Goal: Contribute content

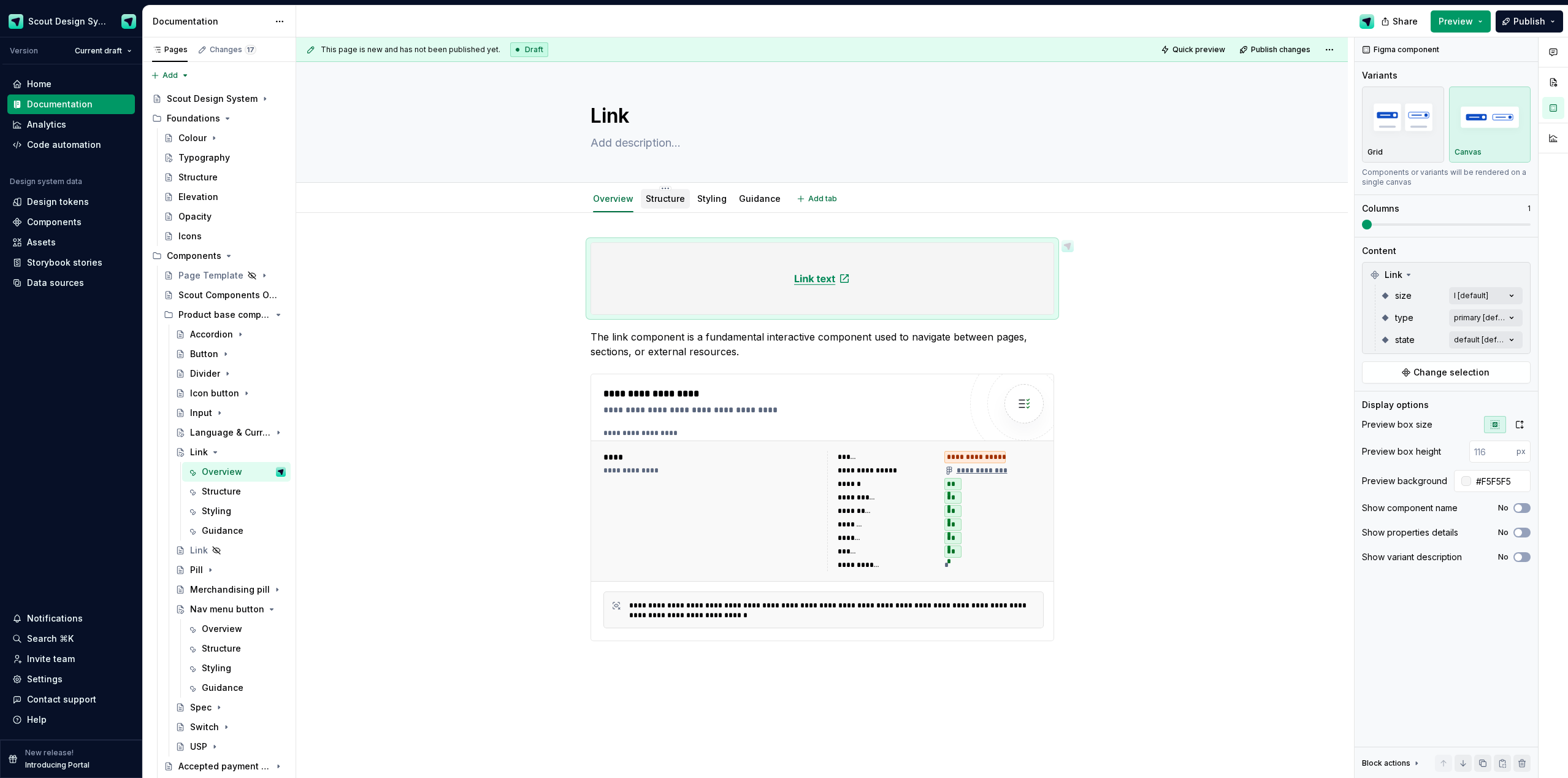
click at [654, 200] on link "Structure" at bounding box center [666, 198] width 39 height 10
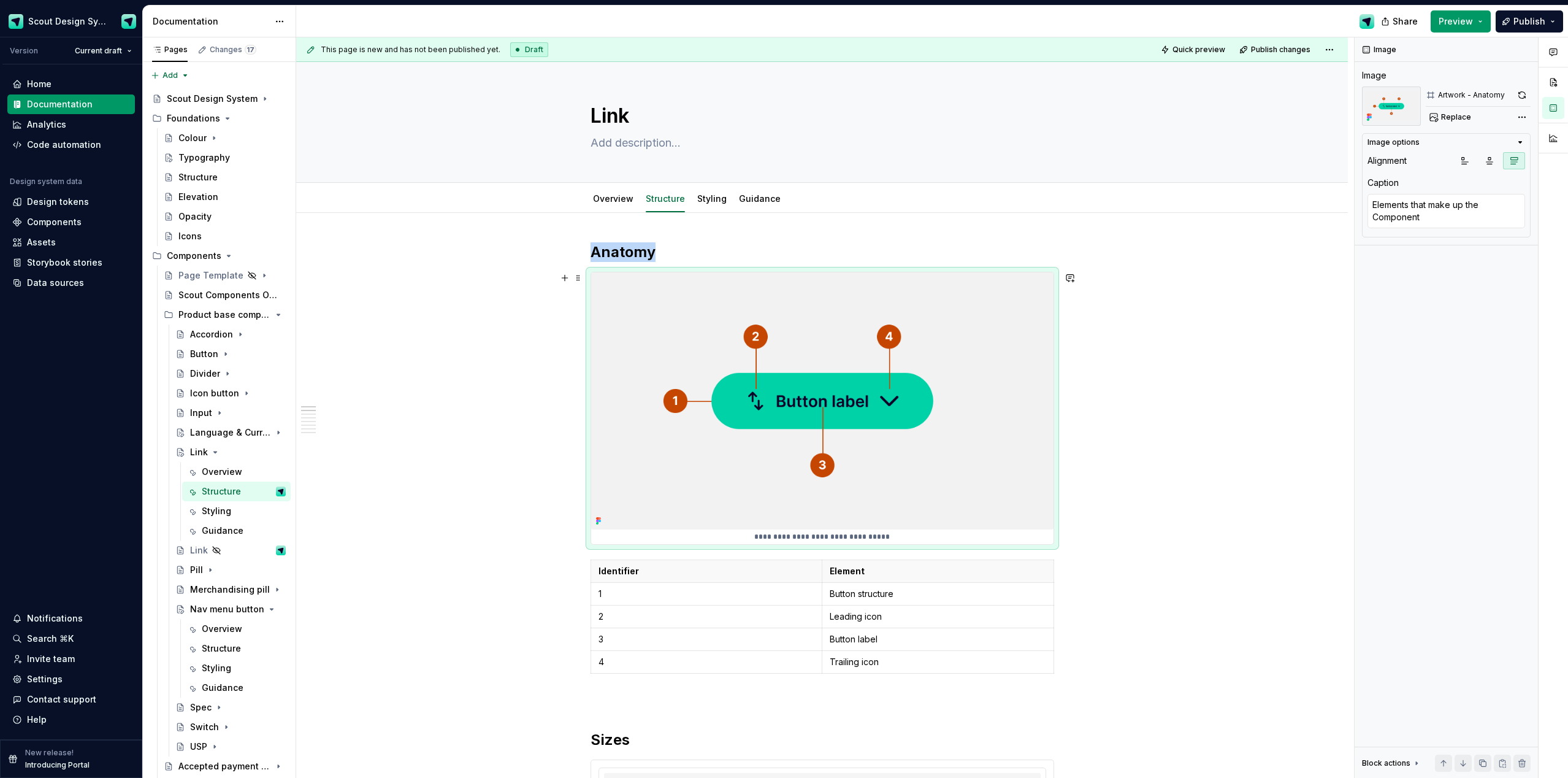
click at [715, 318] on img at bounding box center [823, 401] width 463 height 257
click at [1463, 120] on span "Replace" at bounding box center [1456, 117] width 30 height 9
type textarea "*"
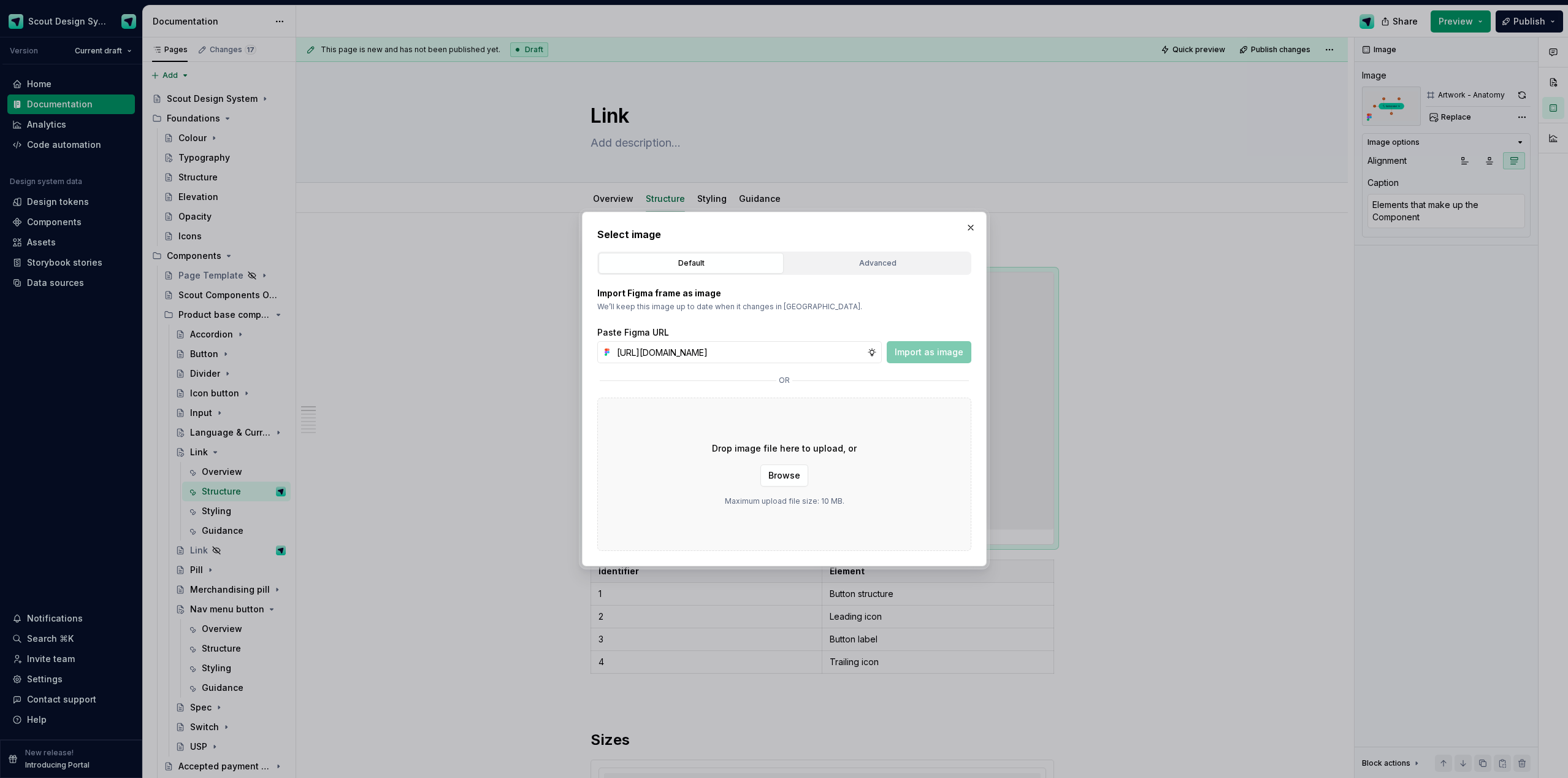
scroll to position [0, 354]
type input "https://www.figma.com/design/Ma4o8aUoC29DAP2Z0RSzwm/Scout-Design-System-Compone…"
click at [947, 355] on span "Import as image" at bounding box center [929, 352] width 69 height 12
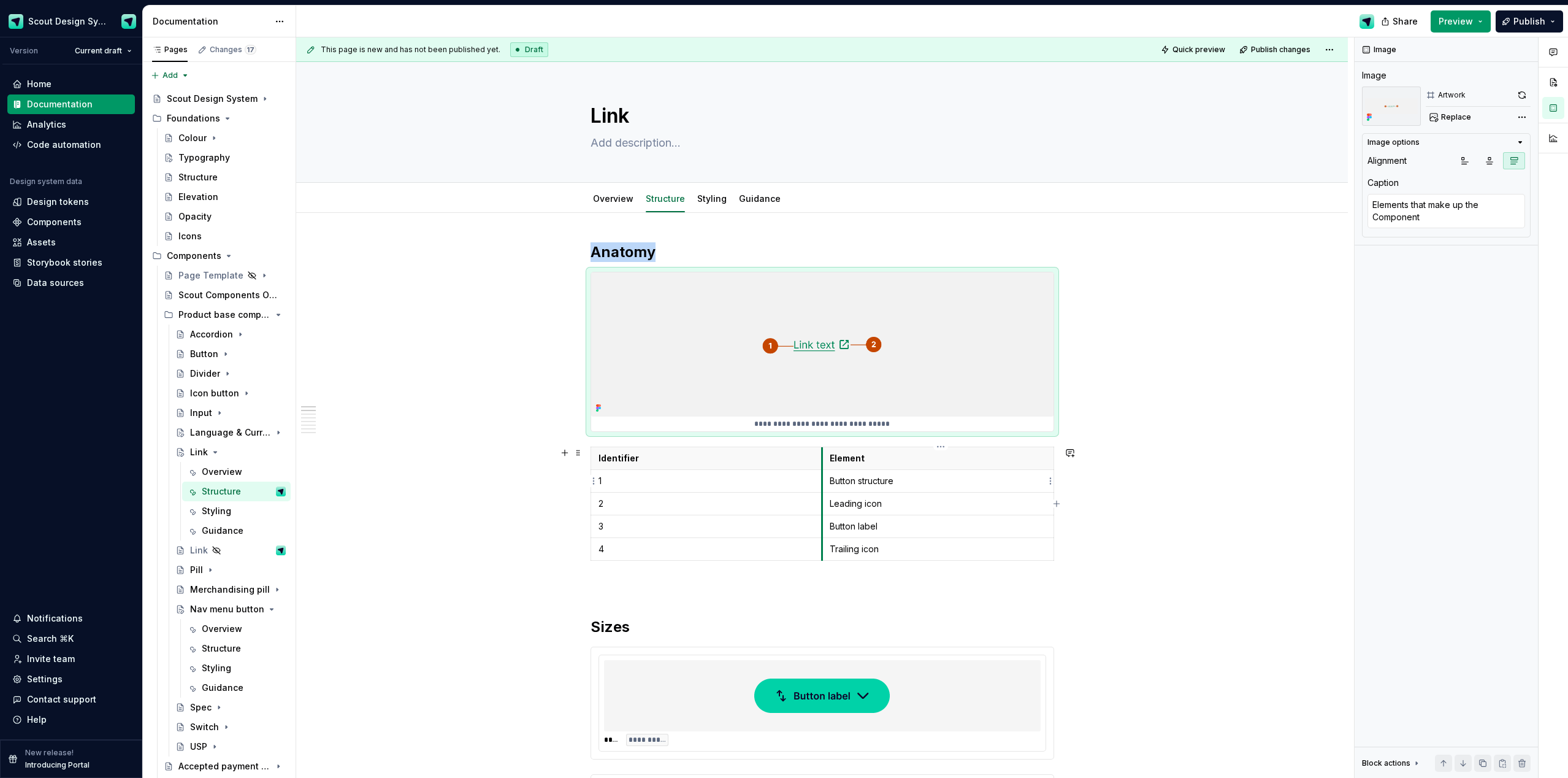
type textarea "*"
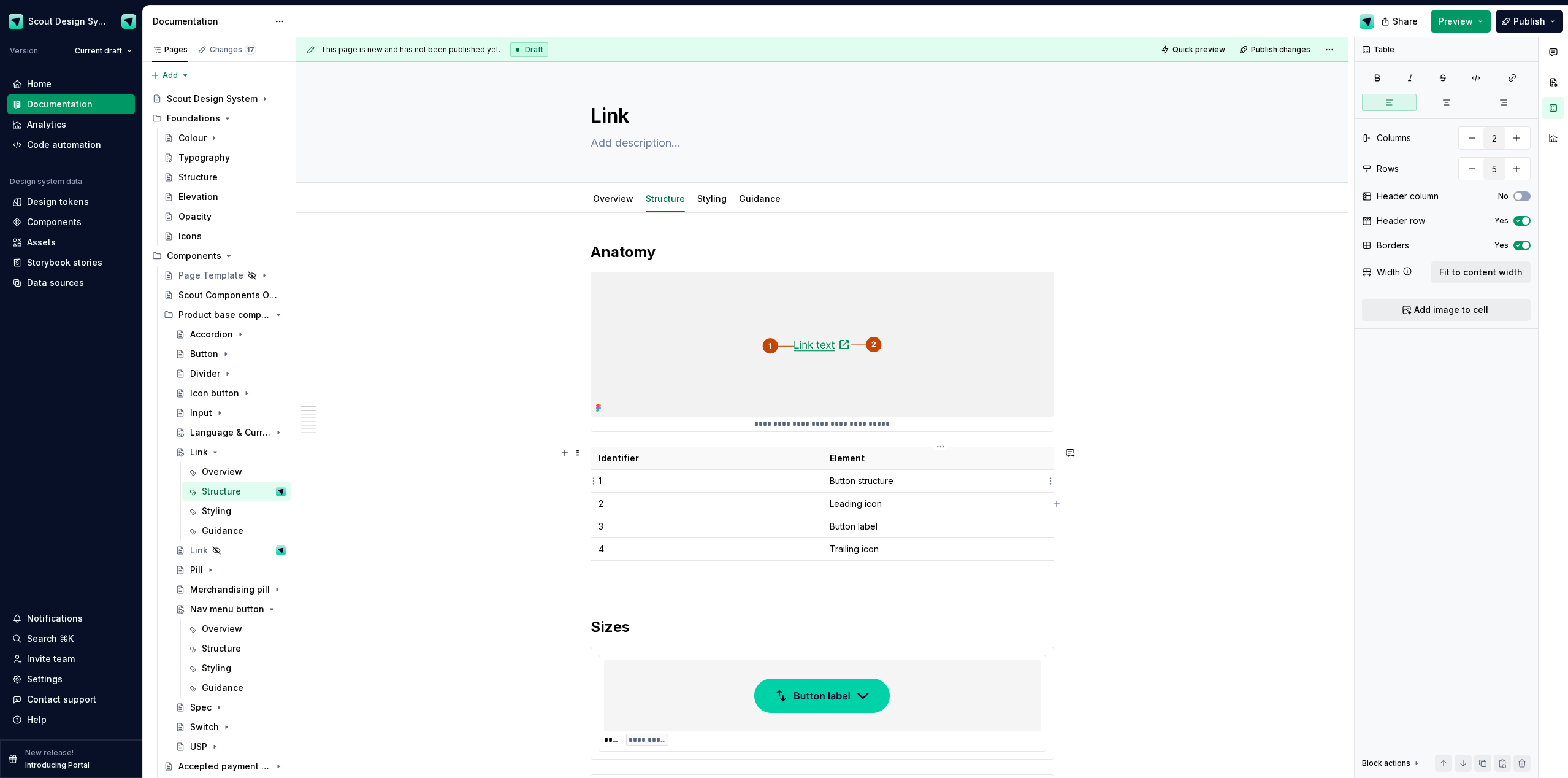
drag, startPoint x: 877, startPoint y: 487, endPoint x: 894, endPoint y: 487, distance: 17.0
click at [877, 487] on p "Button structure" at bounding box center [938, 481] width 217 height 12
click at [853, 506] on p "Leading icon" at bounding box center [938, 504] width 217 height 12
click at [595, 549] on html "Scout Design System Version Current draft Home Documentation Analytics Code aut…" at bounding box center [784, 389] width 1568 height 778
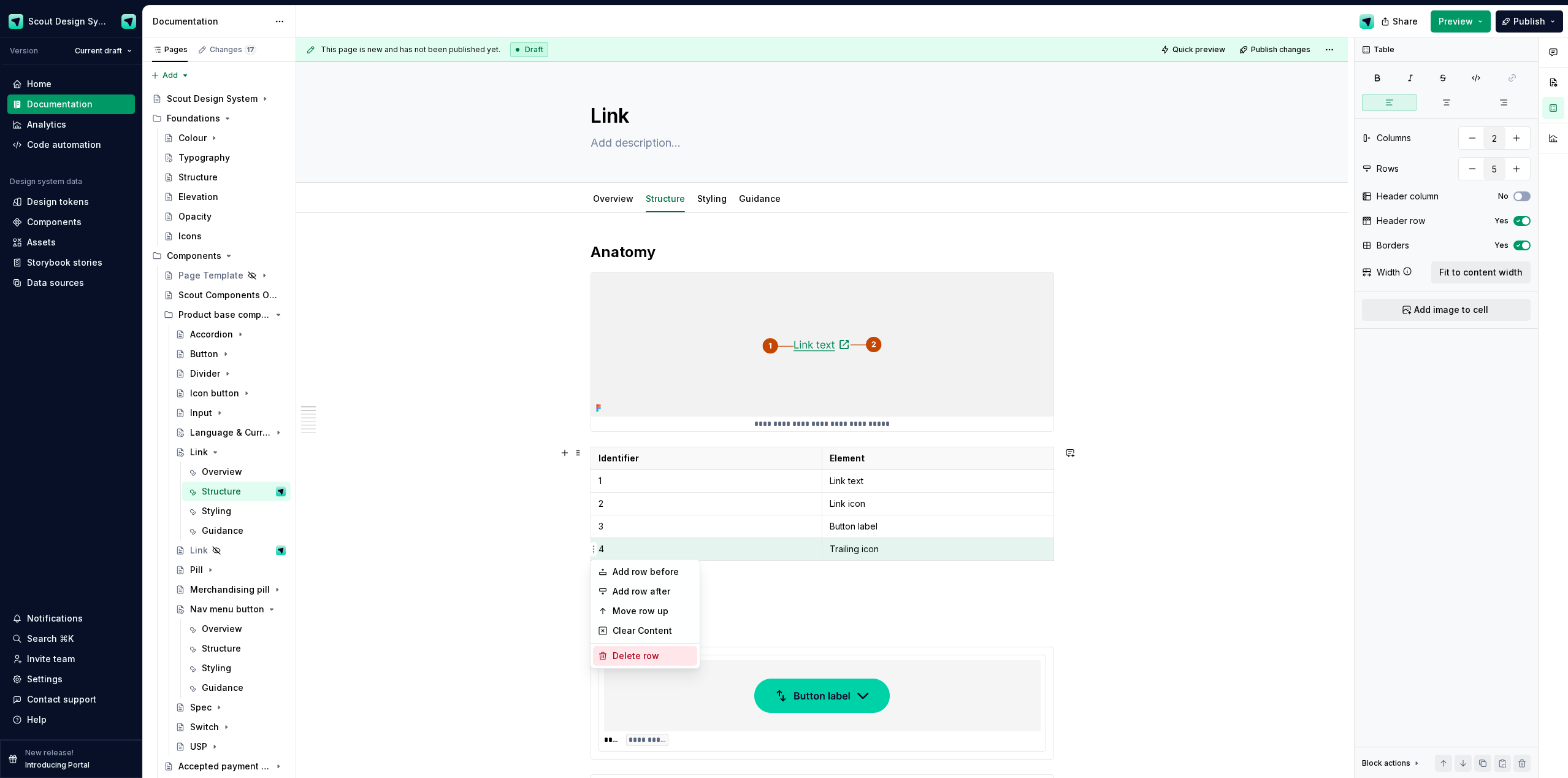
drag, startPoint x: 635, startPoint y: 658, endPoint x: 631, endPoint y: 643, distance: 15.5
click at [636, 657] on div "Delete row" at bounding box center [652, 655] width 80 height 12
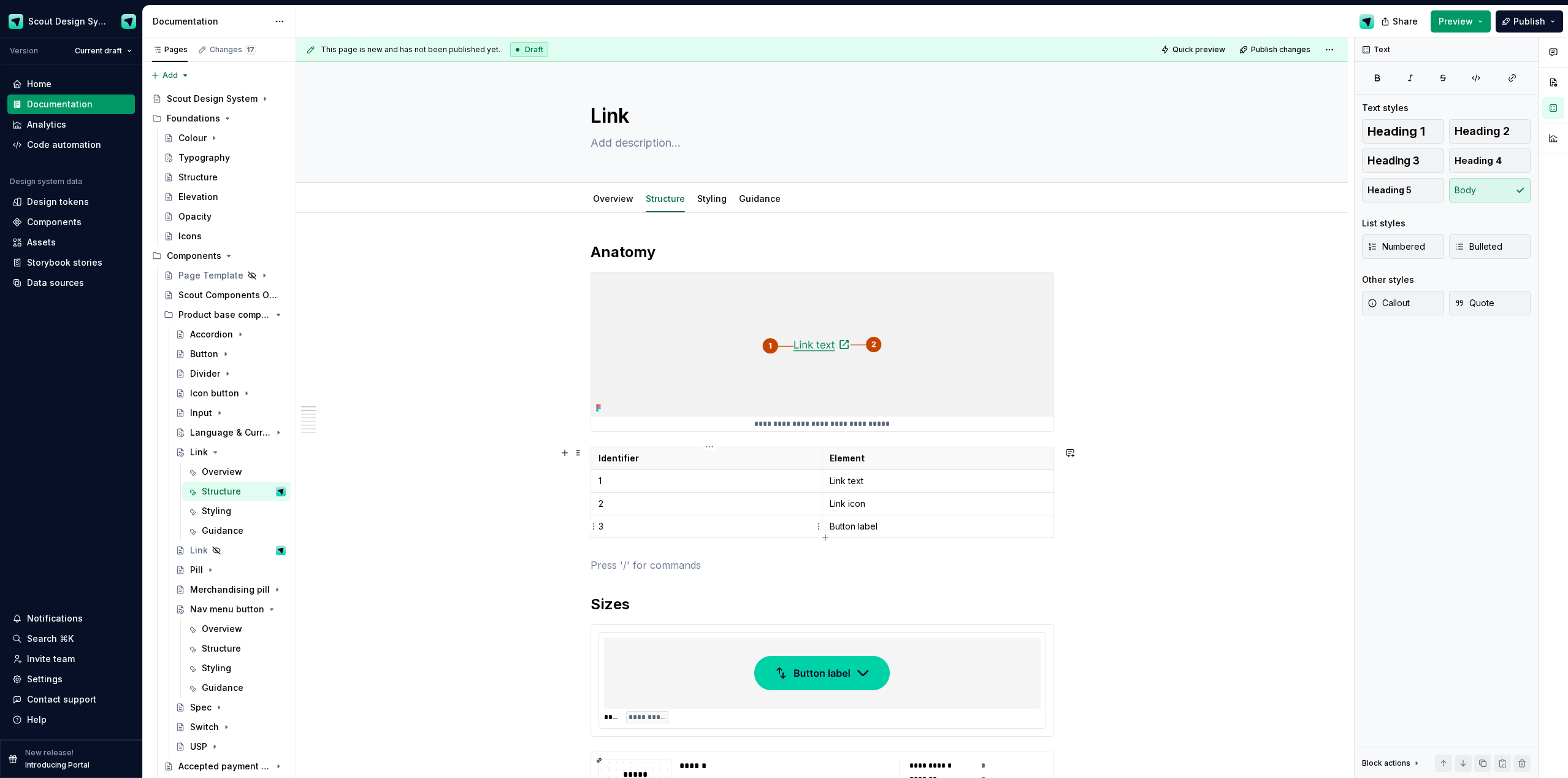
click at [595, 528] on html "Scout Design System Version Current draft Home Documentation Analytics Code aut…" at bounding box center [784, 389] width 1568 height 778
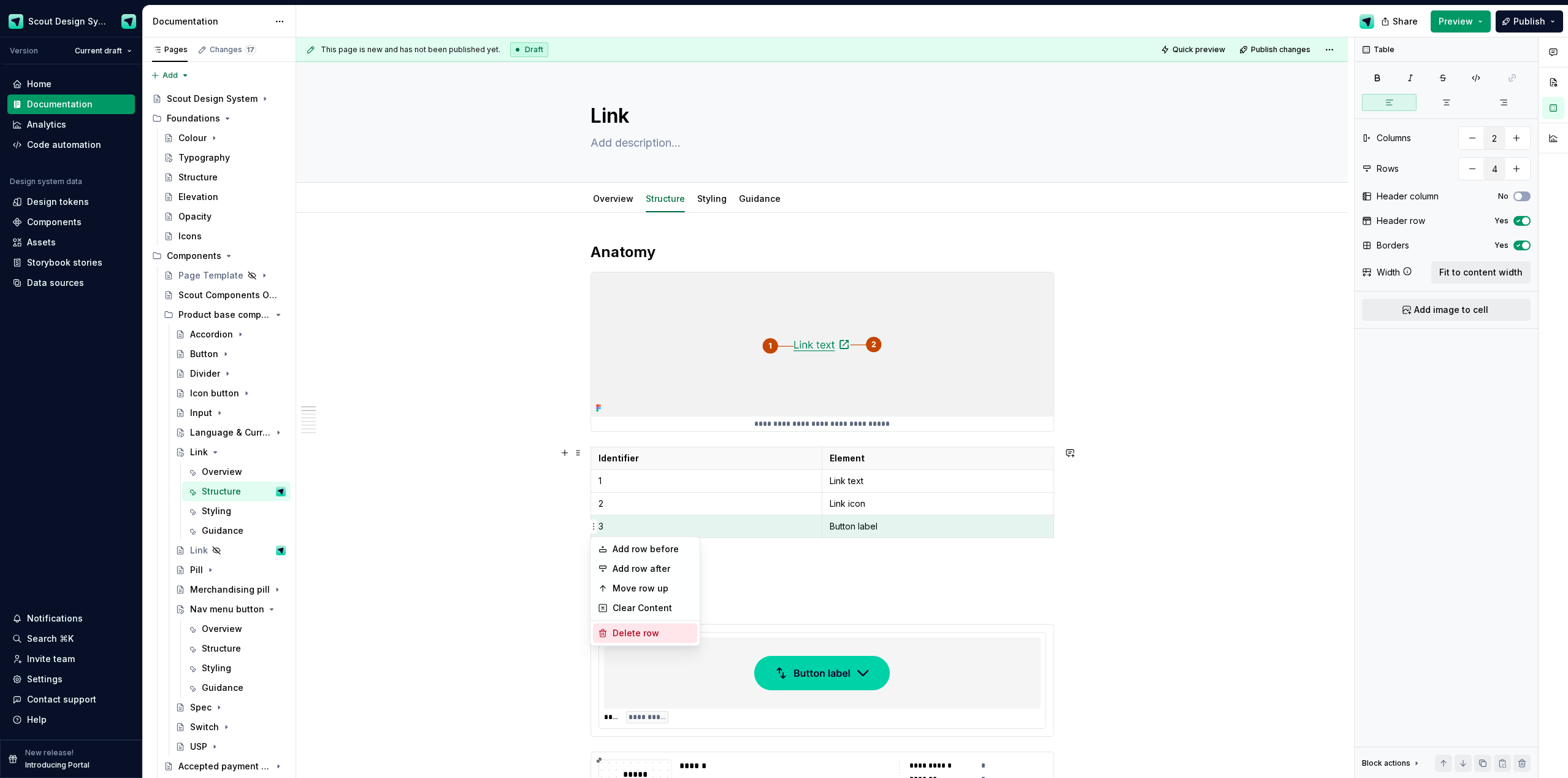
click at [623, 631] on div "Delete row" at bounding box center [652, 633] width 80 height 12
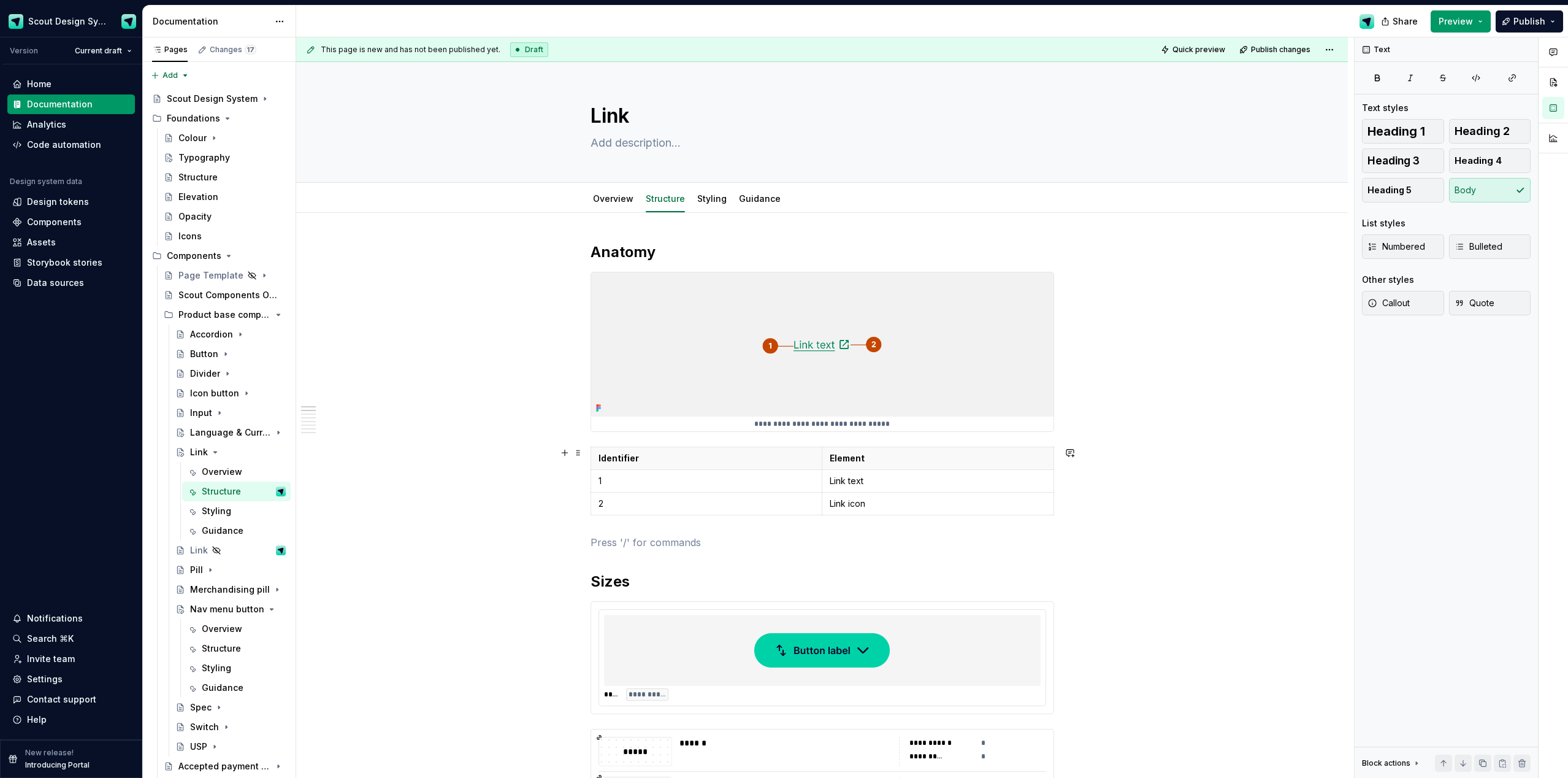
drag, startPoint x: 519, startPoint y: 473, endPoint x: 643, endPoint y: 619, distance: 191.6
click at [521, 474] on div "**********" at bounding box center [825, 408] width 1058 height 741
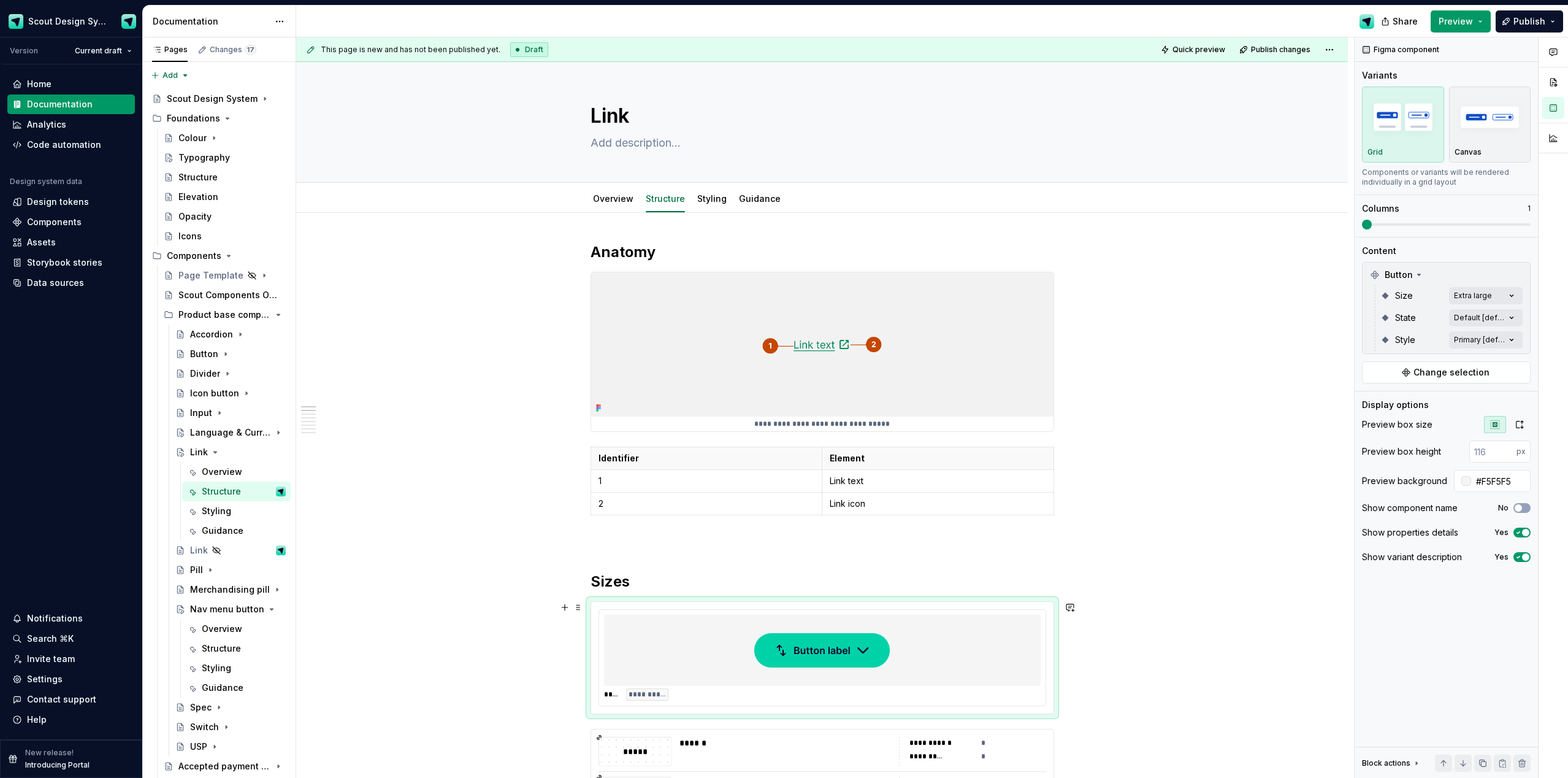
drag, startPoint x: 667, startPoint y: 640, endPoint x: 767, endPoint y: 626, distance: 101.0
click at [667, 640] on div at bounding box center [823, 649] width 437 height 71
click at [1466, 370] on span "Change selection" at bounding box center [1451, 372] width 76 height 12
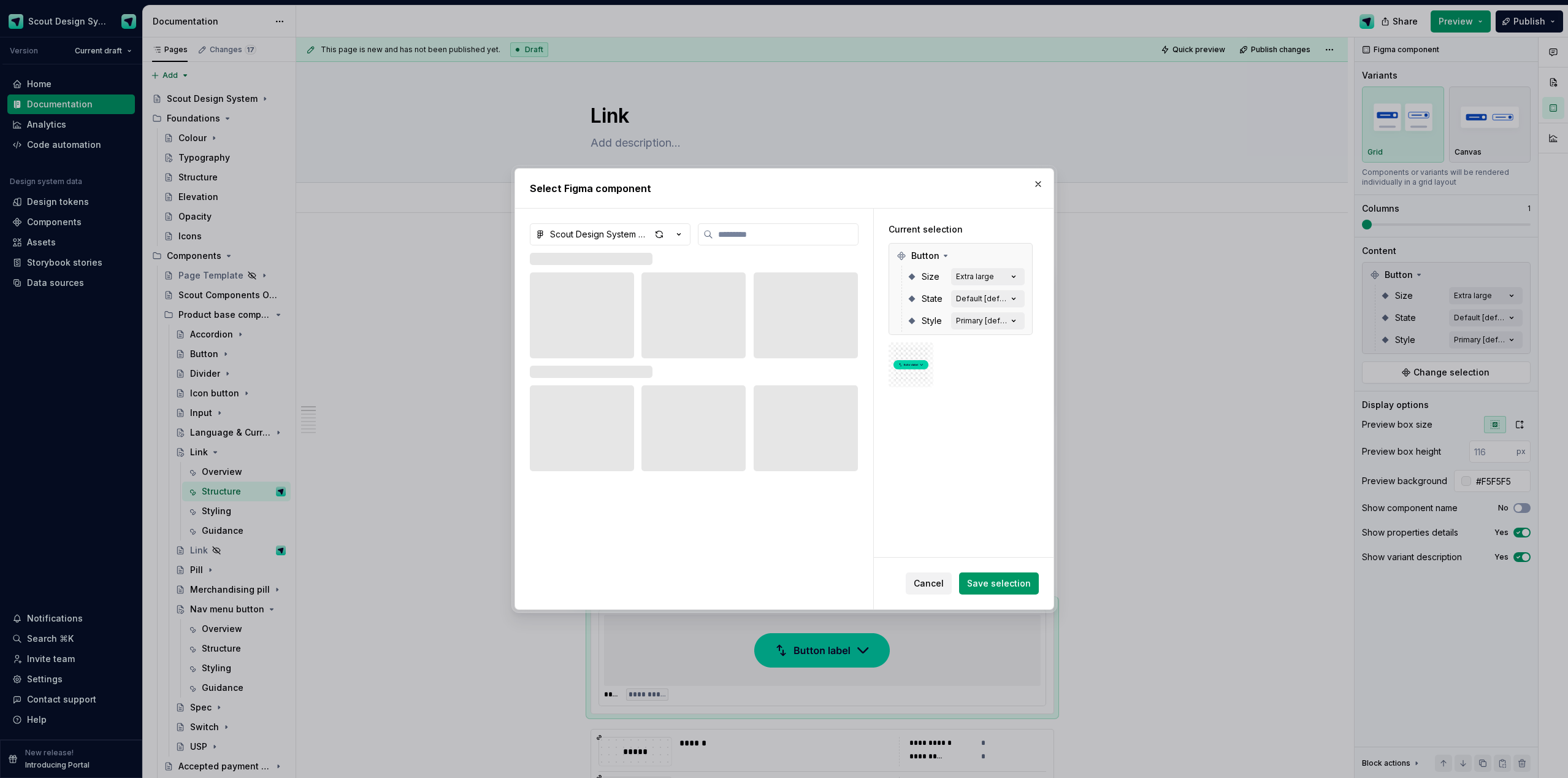
type textarea "*"
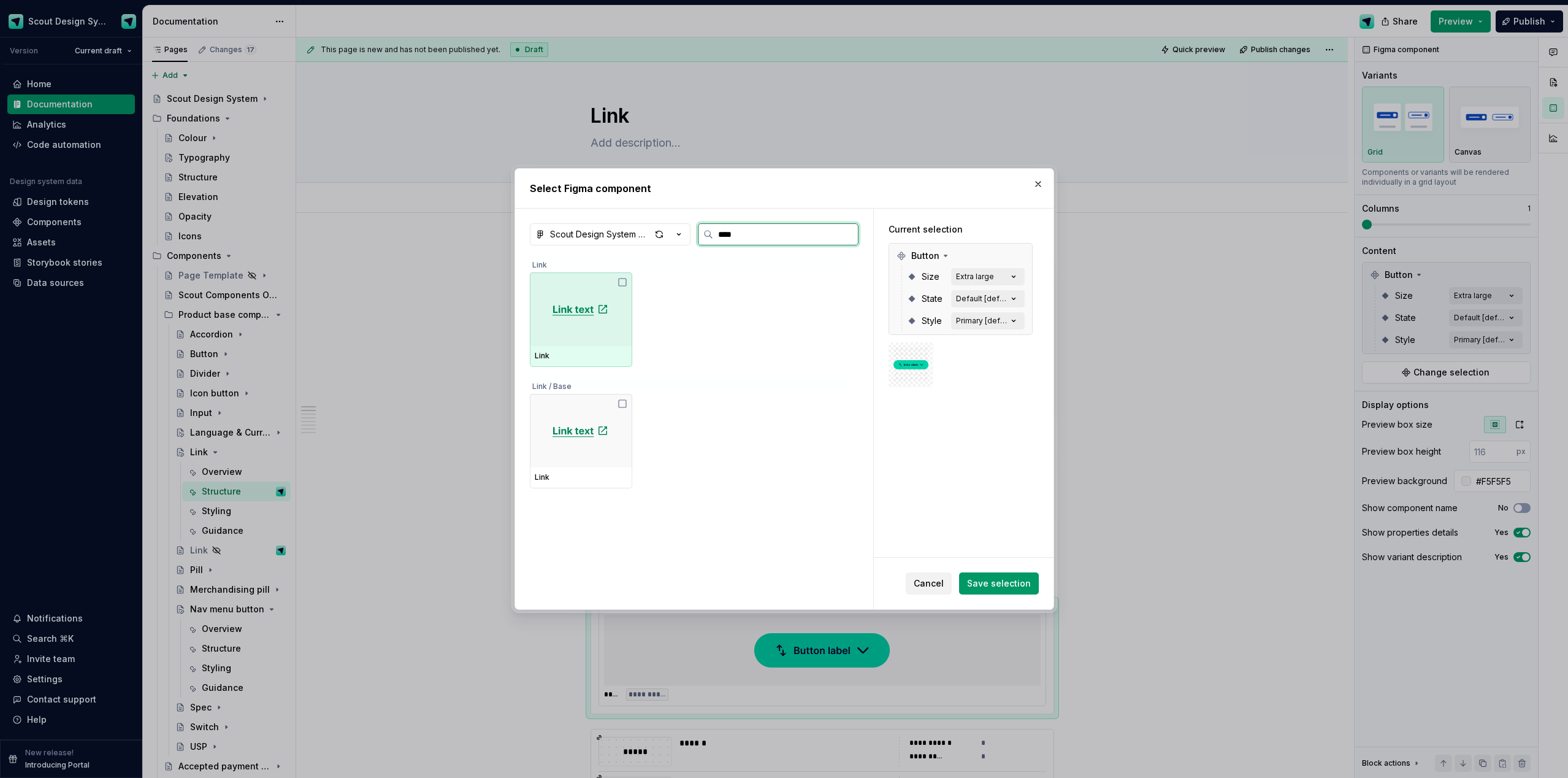
click at [551, 340] on div at bounding box center [581, 309] width 103 height 74
type input "*"
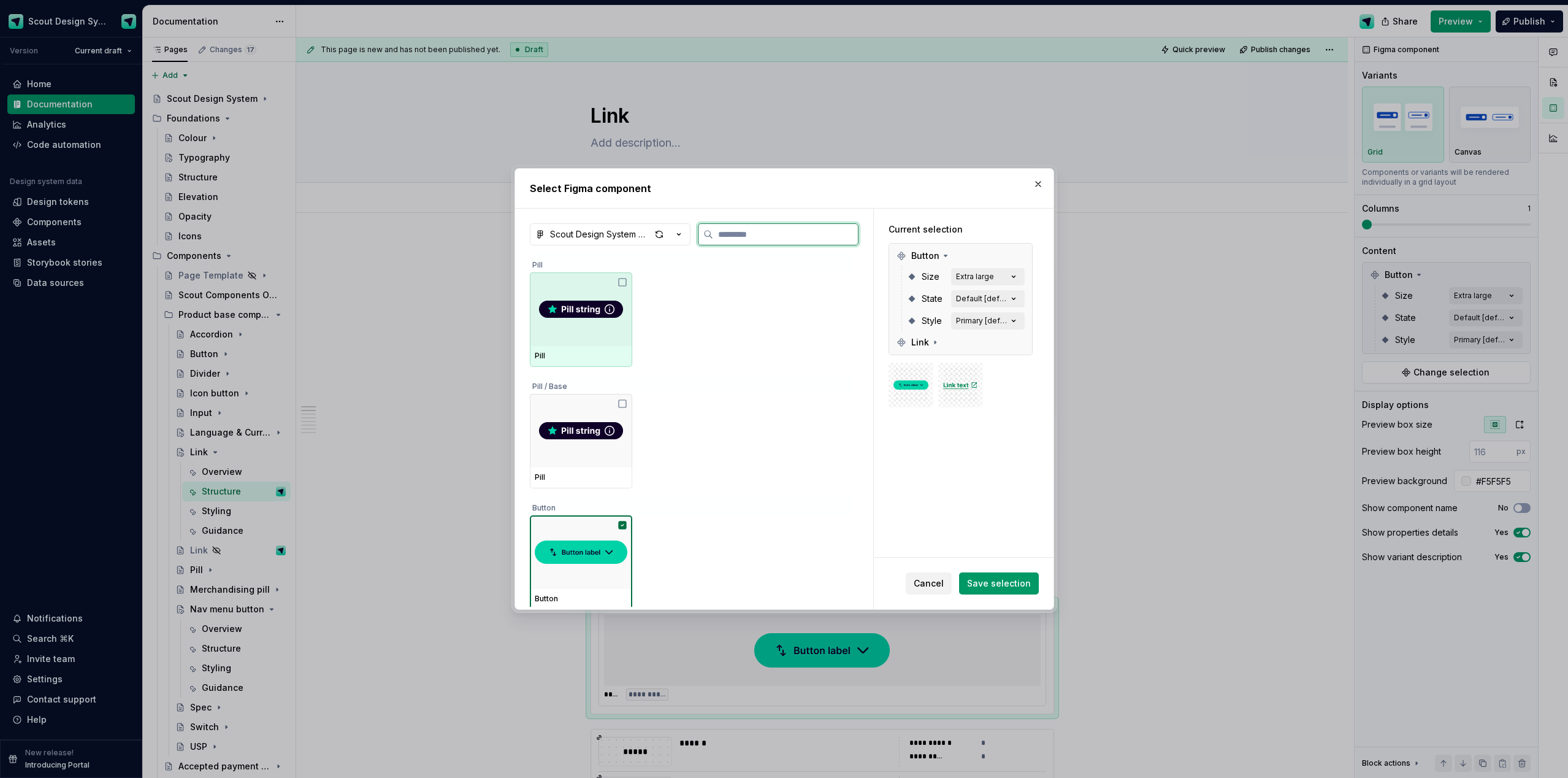
type input "*"
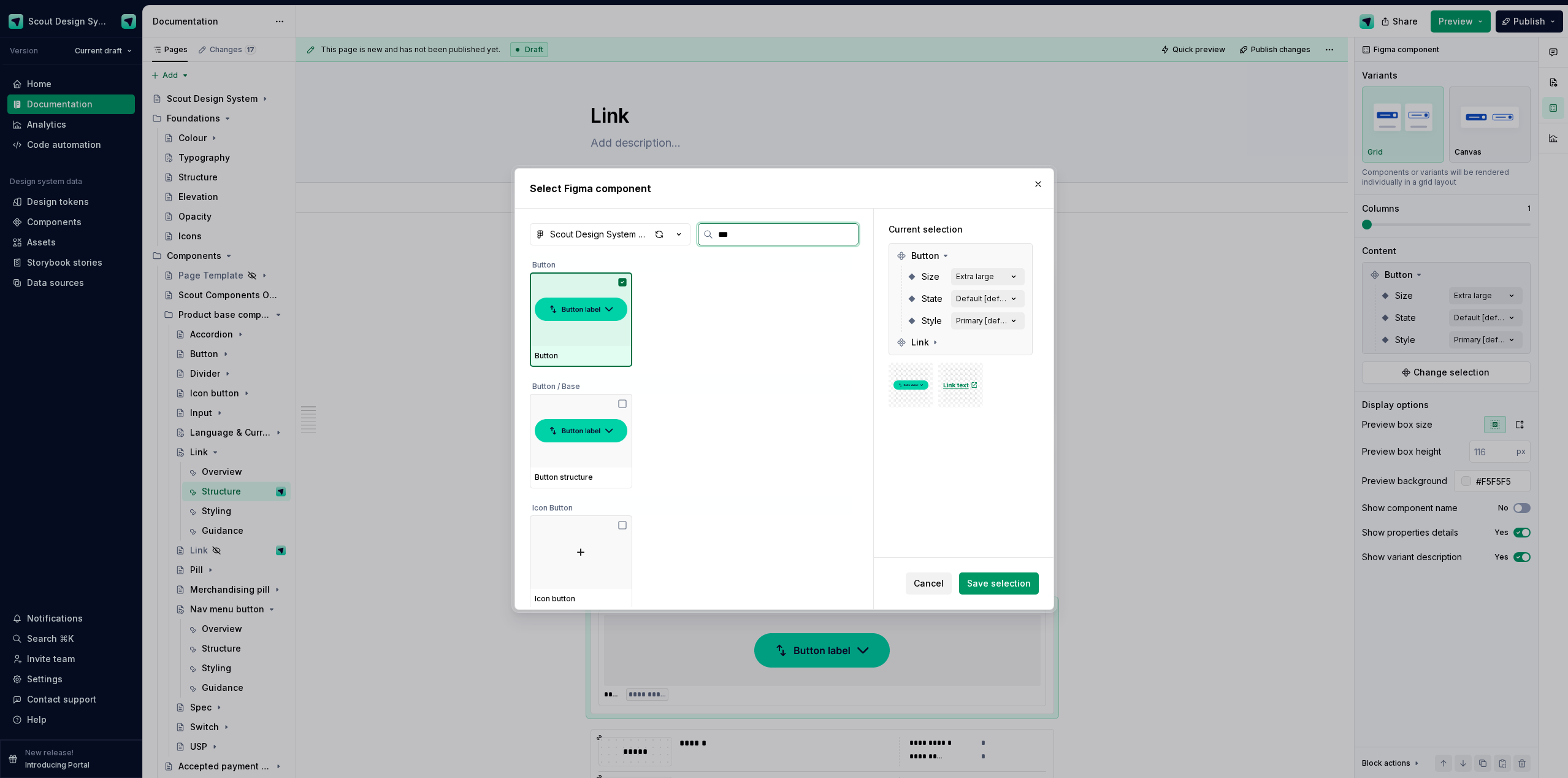
type input "****"
click at [622, 302] on img at bounding box center [581, 309] width 93 height 34
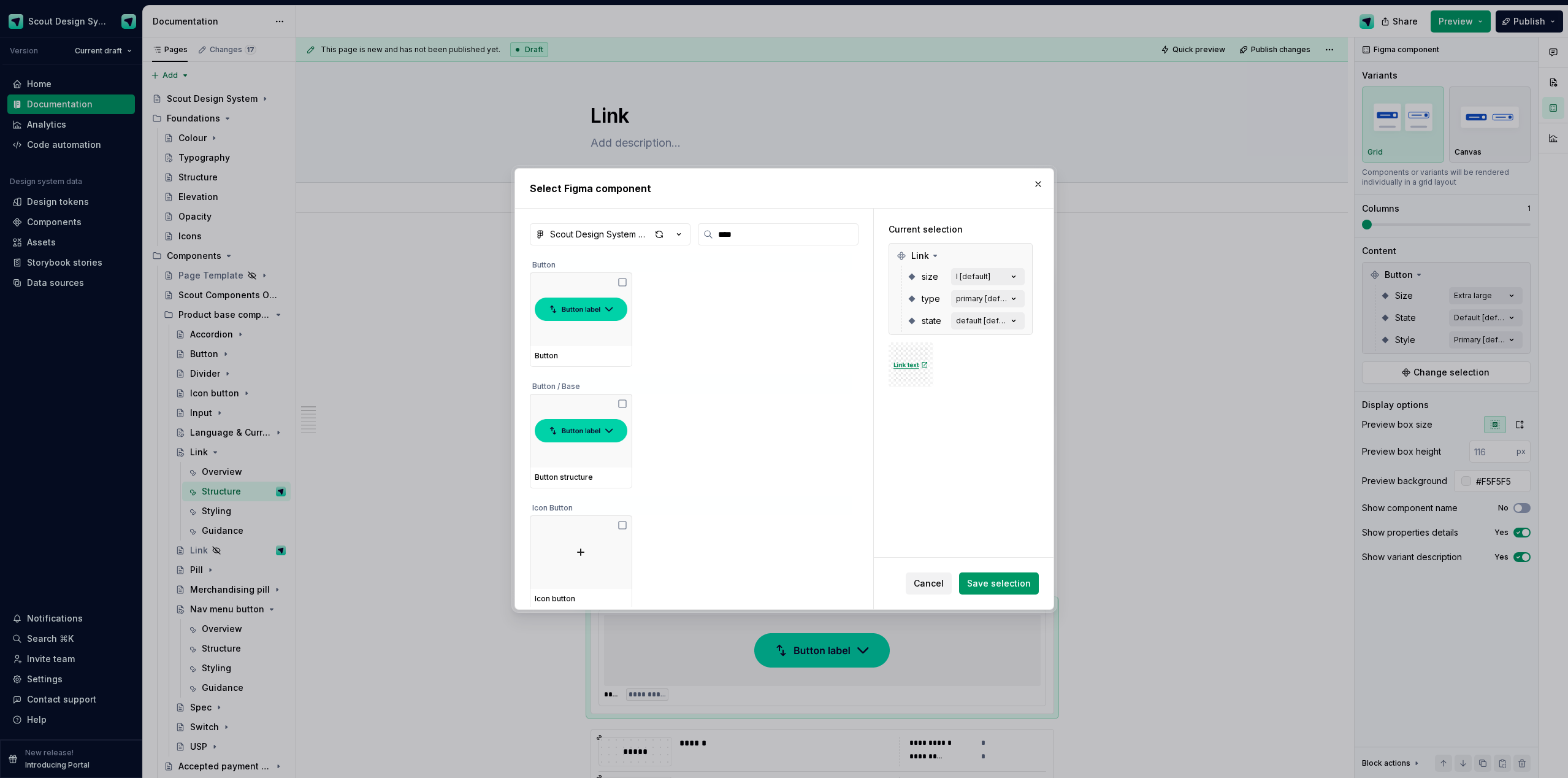
click at [1028, 579] on span "Save selection" at bounding box center [999, 584] width 63 height 12
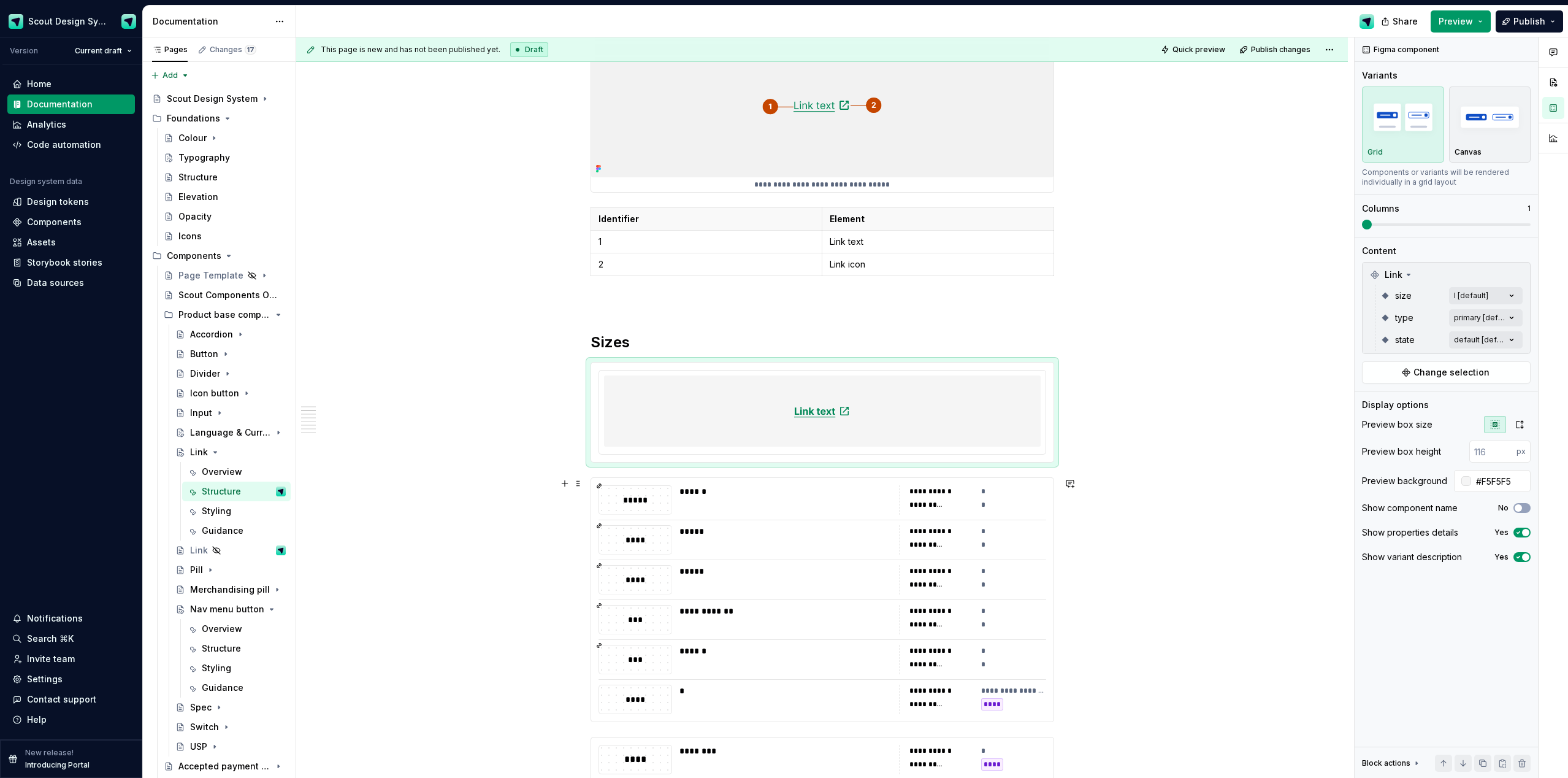
scroll to position [242, 0]
click at [907, 398] on div at bounding box center [823, 408] width 437 height 71
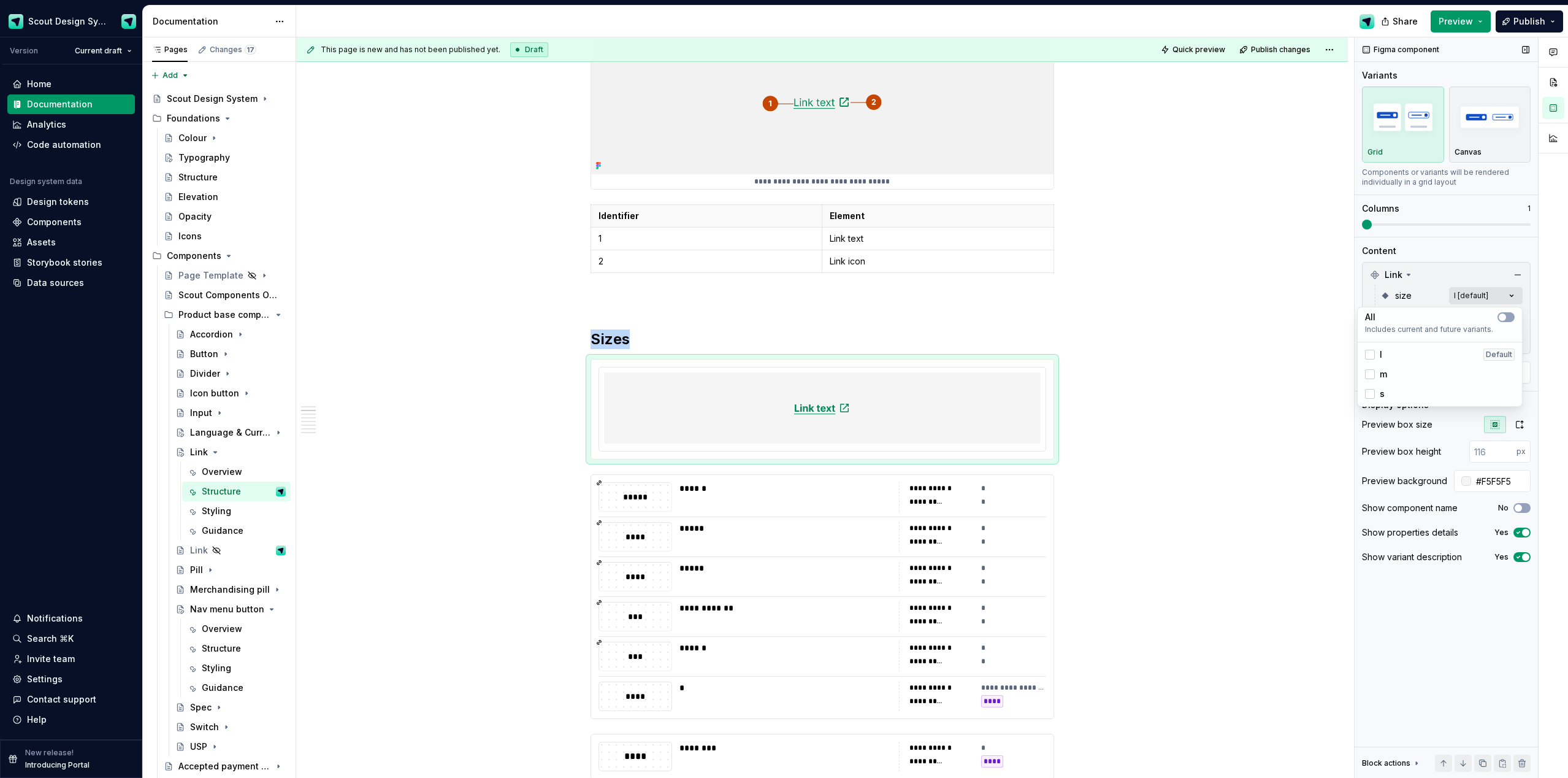
click at [1512, 293] on div "Comments Open comments No comments yet Select ‘Comment’ from the block context …" at bounding box center [1461, 408] width 213 height 741
drag, startPoint x: 1136, startPoint y: 459, endPoint x: 1089, endPoint y: 333, distance: 134.5
click at [60, 283] on div "Data sources" at bounding box center [55, 283] width 57 height 12
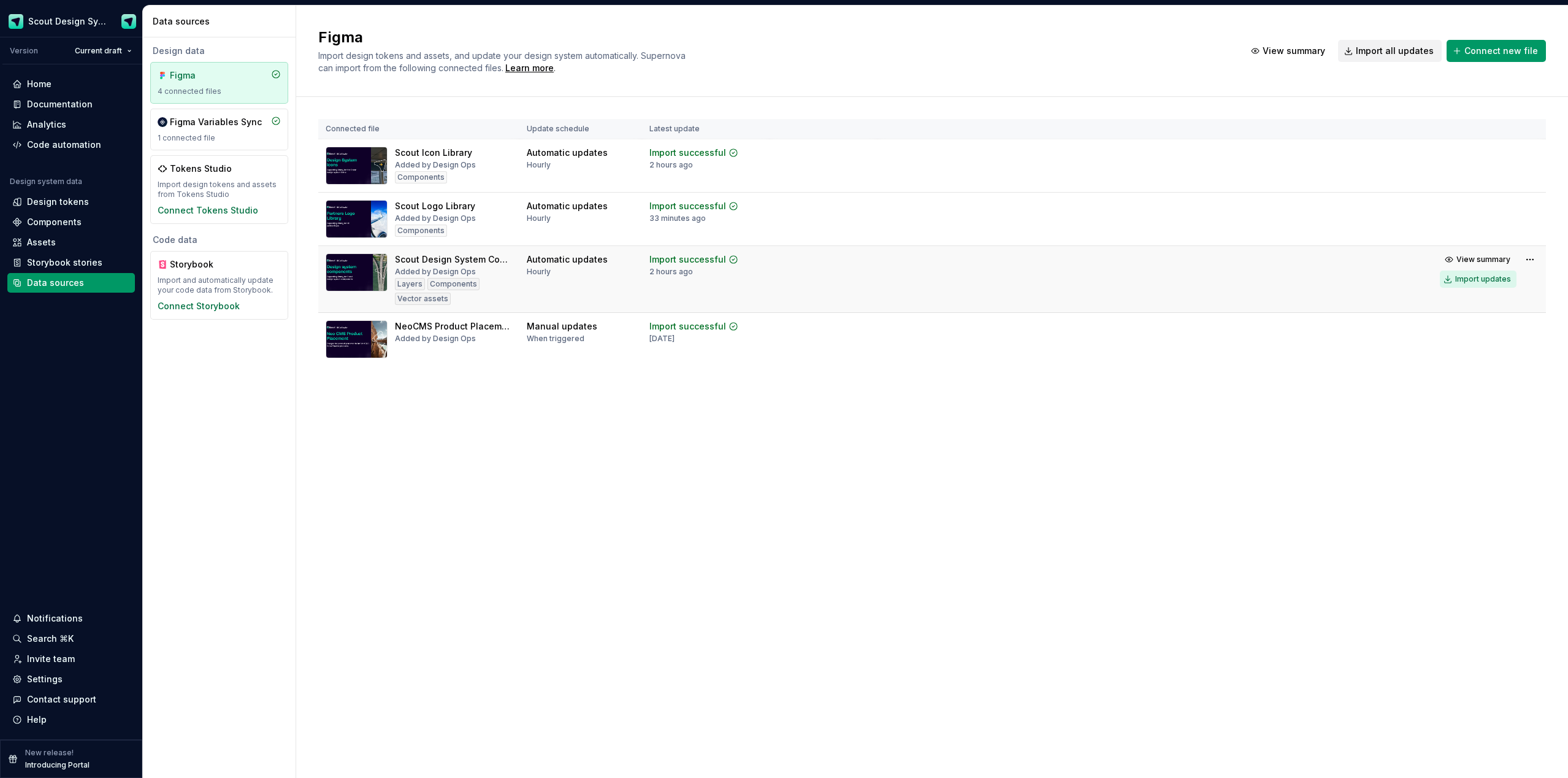
click at [1473, 280] on div "Import updates" at bounding box center [1483, 278] width 56 height 9
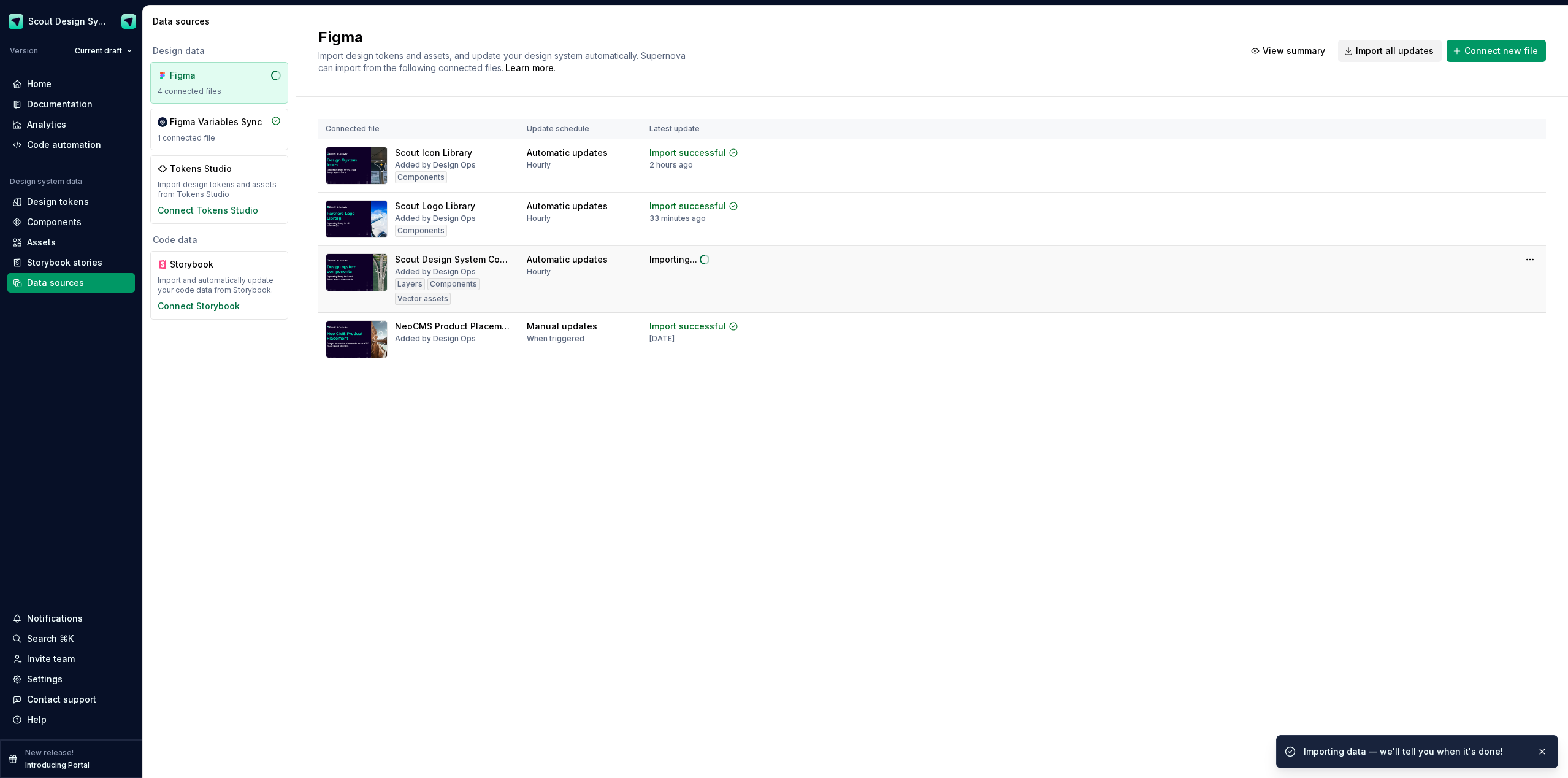
click at [1480, 277] on tr "Scout Design System Components Added by Design Ops Layers Components Vector ass…" at bounding box center [932, 279] width 1228 height 67
click at [70, 105] on div "Documentation" at bounding box center [59, 105] width 66 height 12
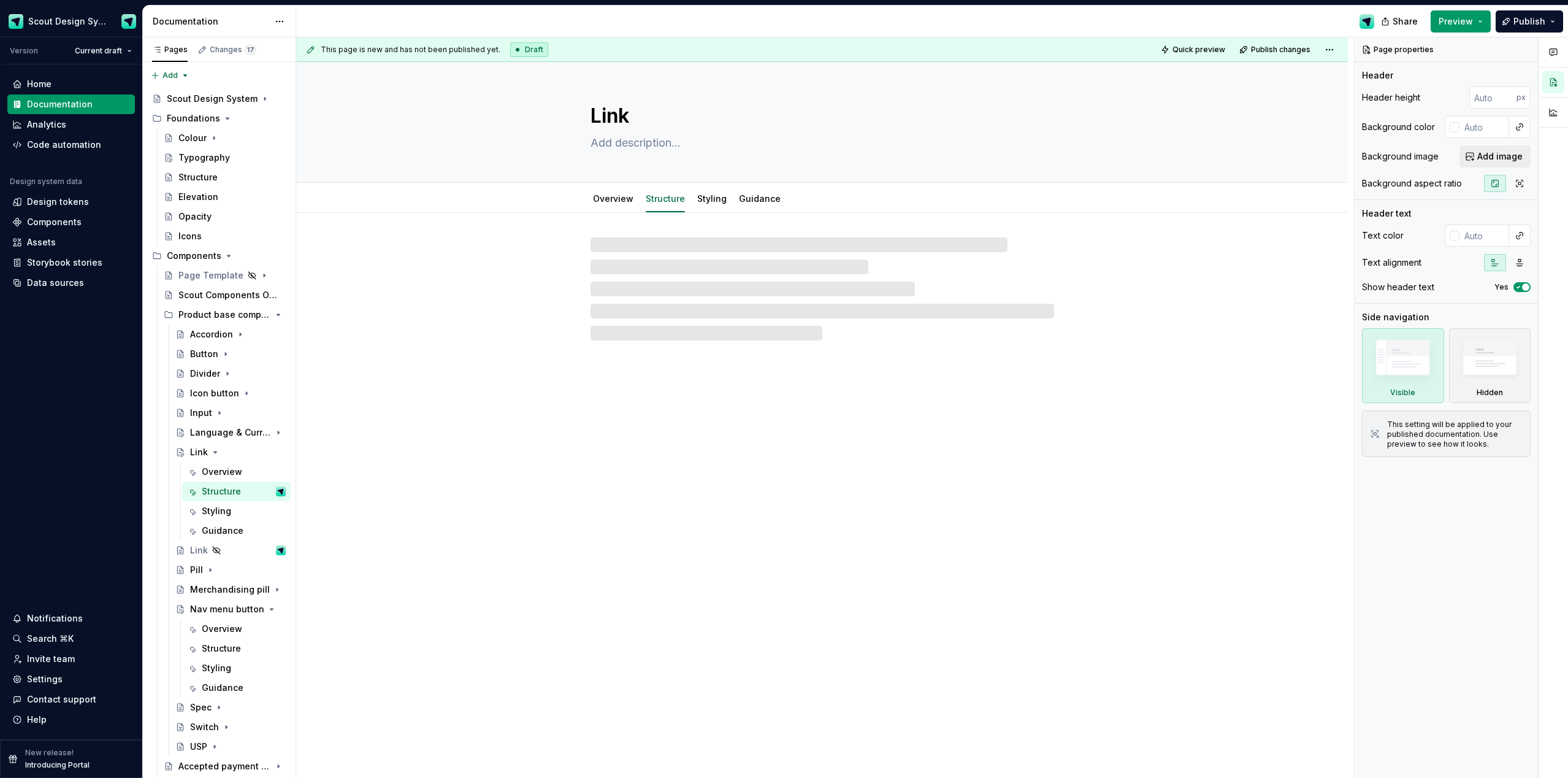
type textarea "*"
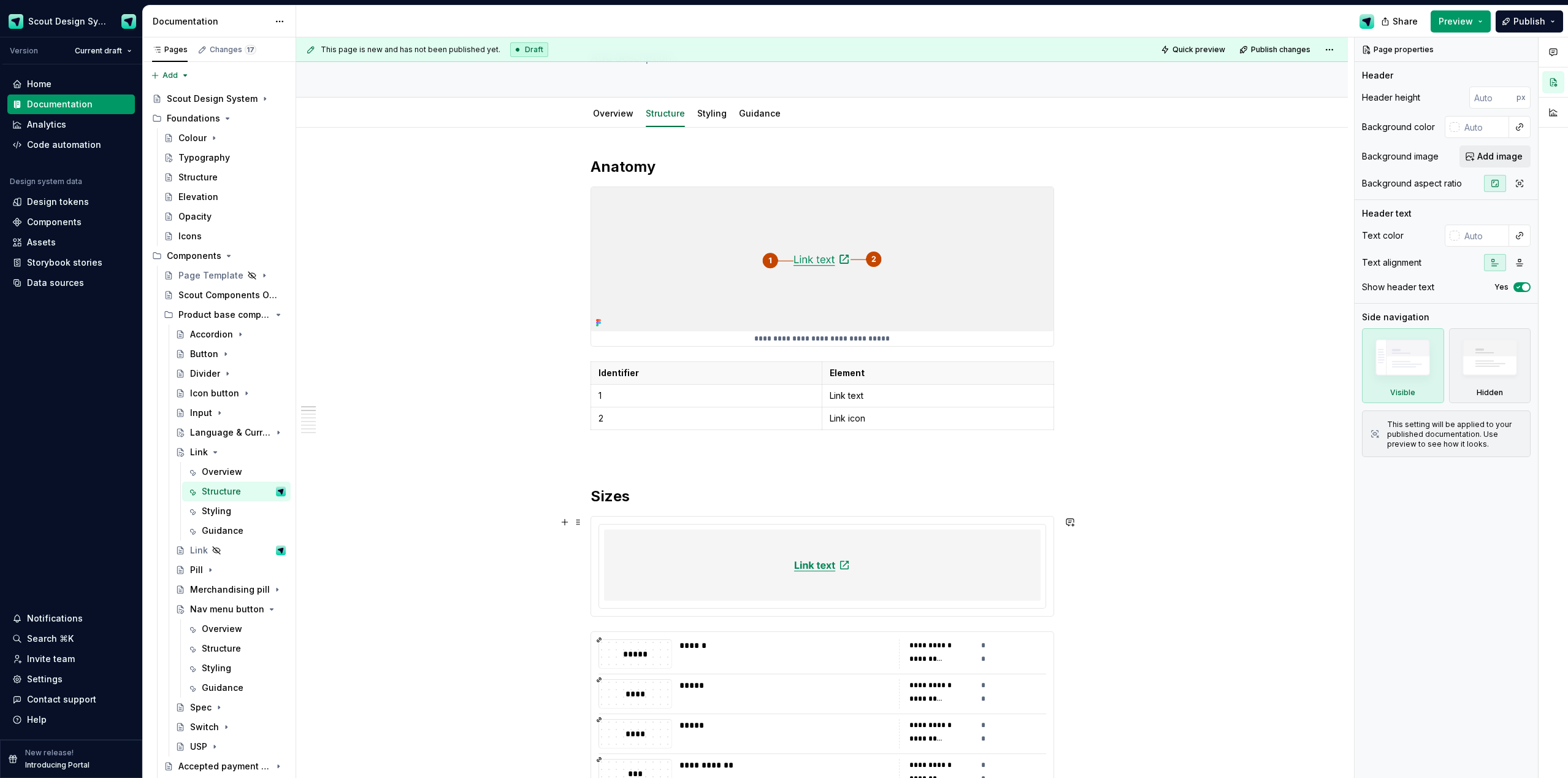
scroll to position [93, 0]
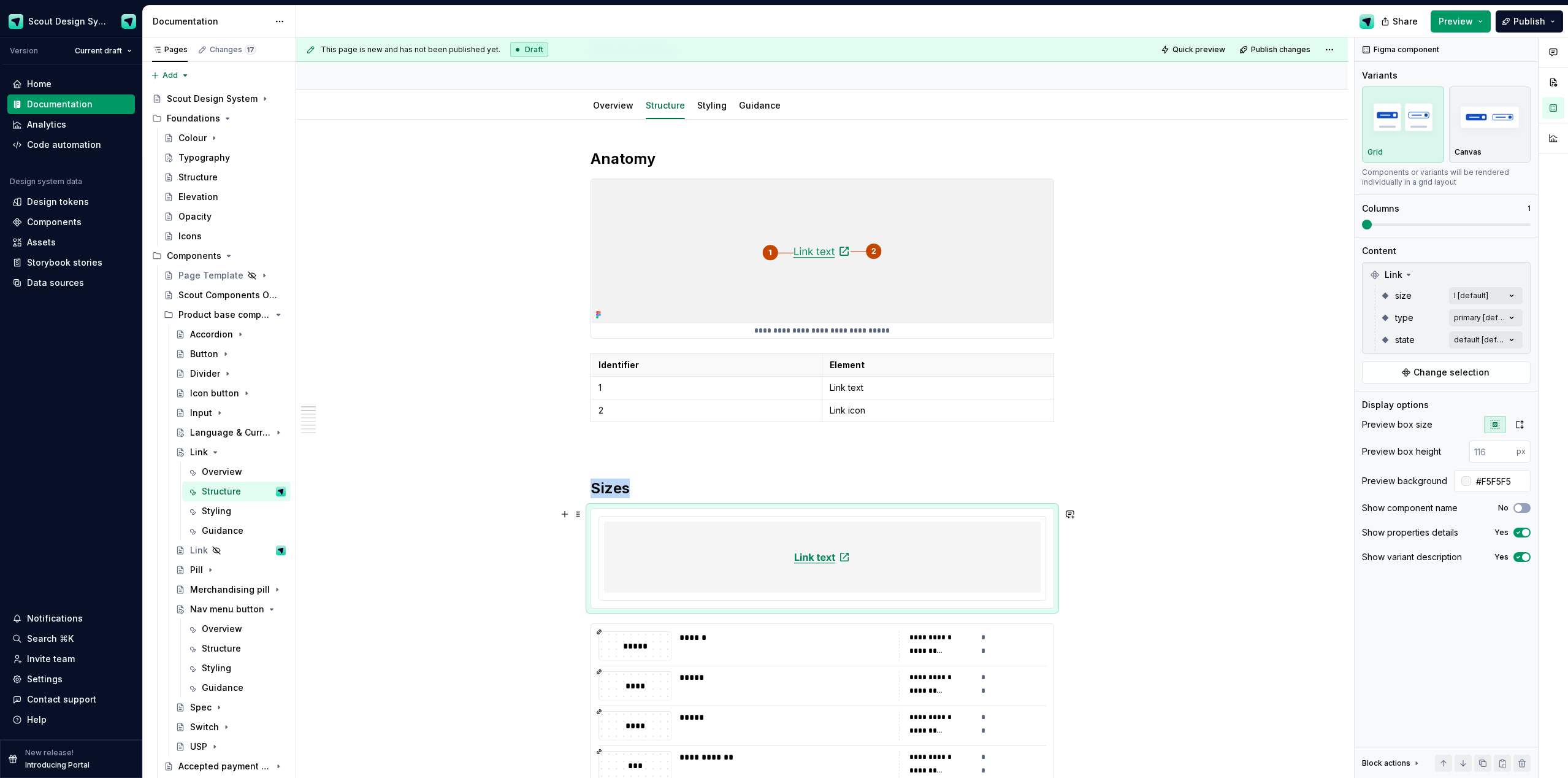
click at [943, 582] on div at bounding box center [823, 556] width 437 height 71
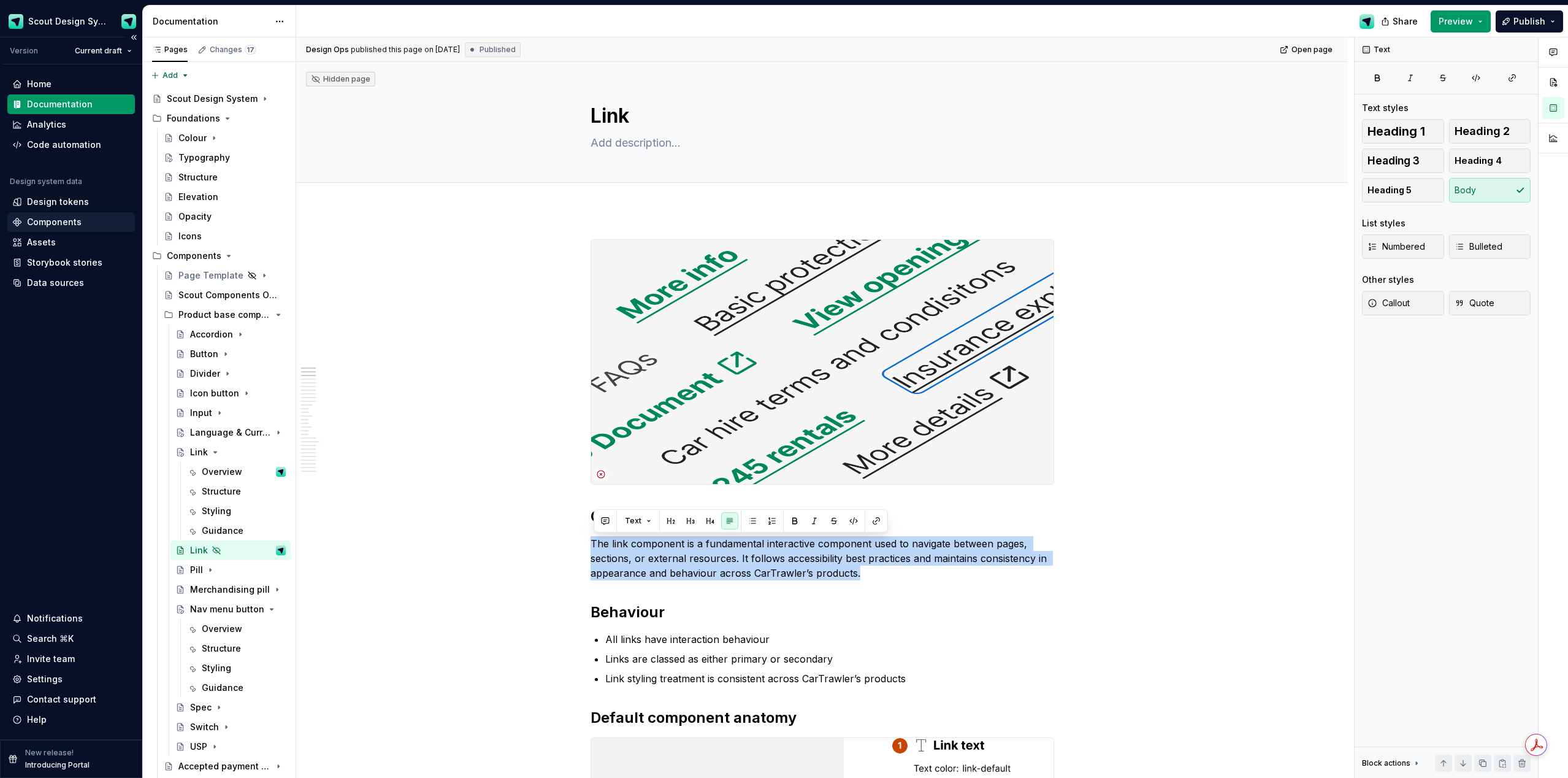
drag, startPoint x: 55, startPoint y: 218, endPoint x: 66, endPoint y: 221, distance: 11.4
click at [57, 217] on div "Components" at bounding box center [54, 222] width 55 height 12
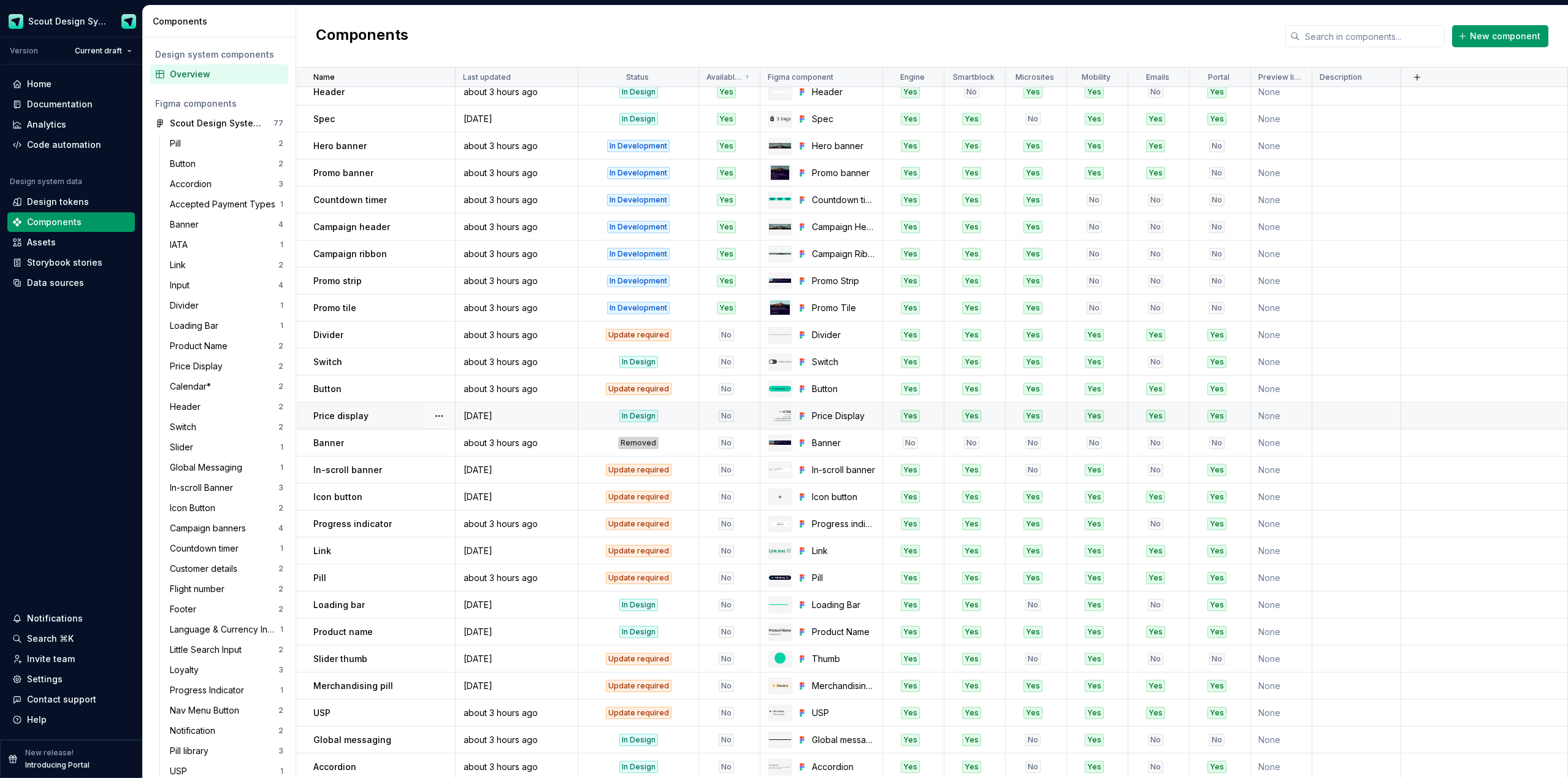
scroll to position [84, 0]
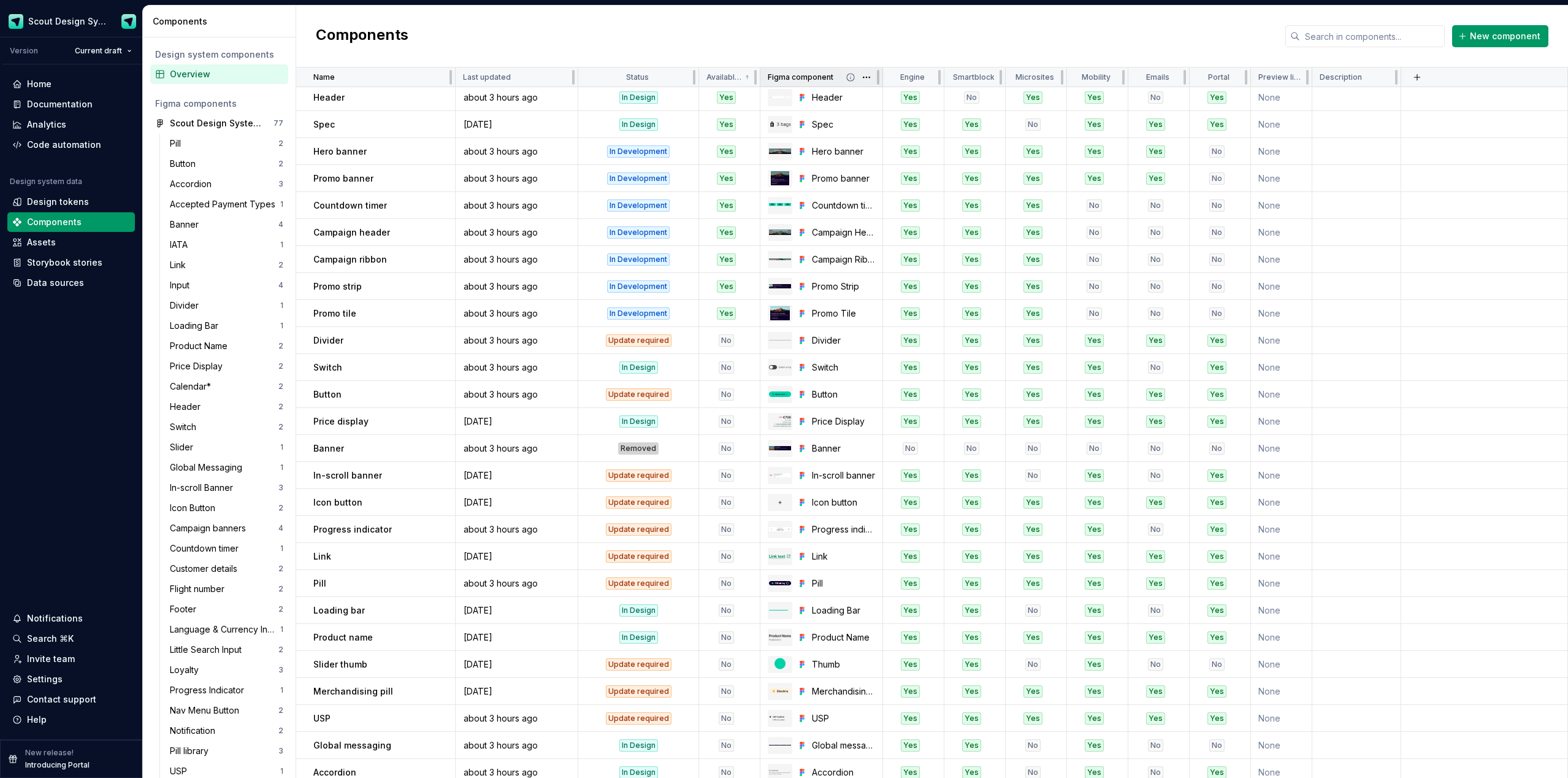
drag, startPoint x: 761, startPoint y: 76, endPoint x: 783, endPoint y: 76, distance: 22.0
click at [799, 76] on div "Figma component" at bounding box center [822, 77] width 123 height 20
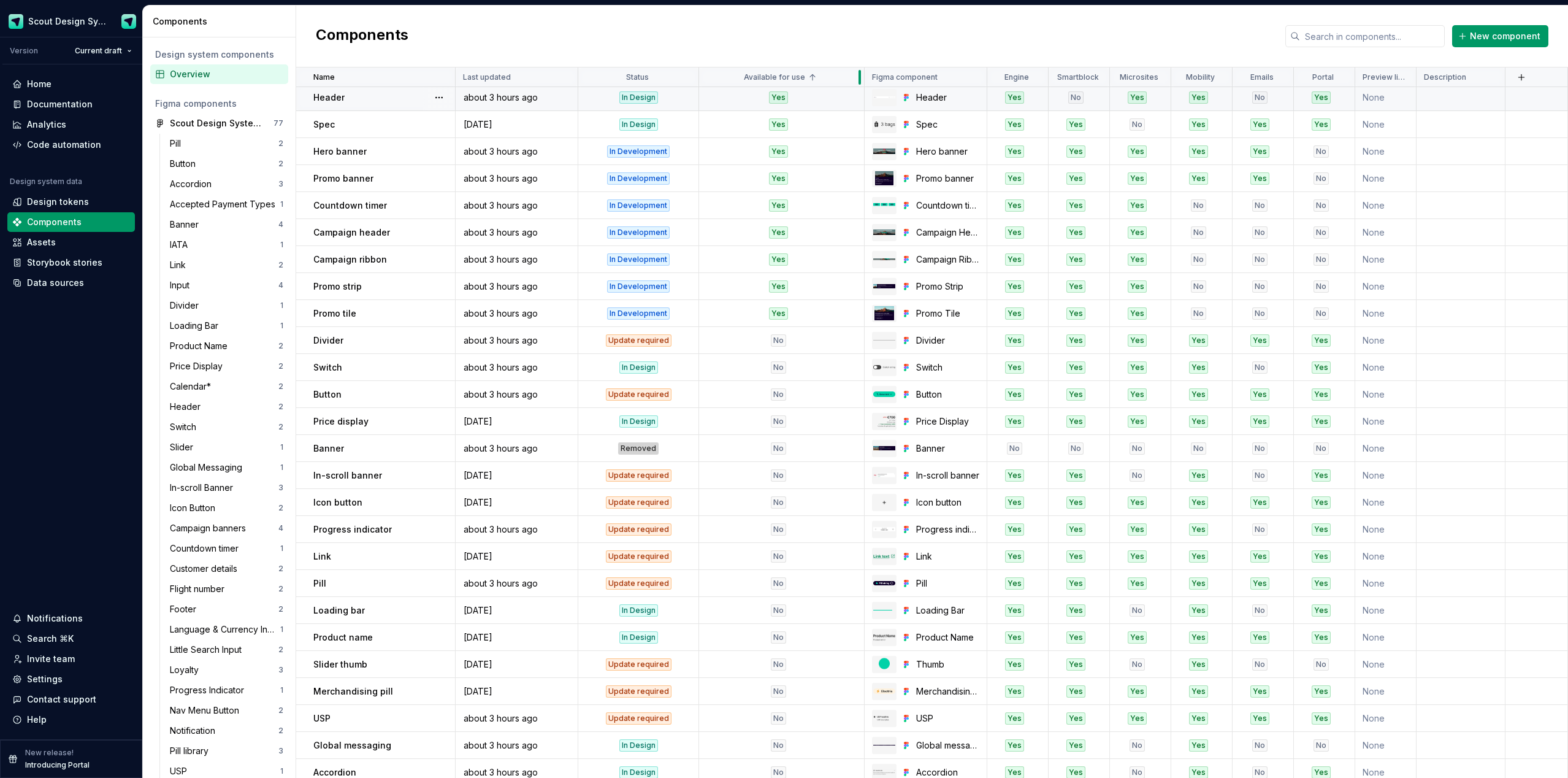
drag, startPoint x: 759, startPoint y: 81, endPoint x: 830, endPoint y: 87, distance: 71.3
click at [858, 85] on div at bounding box center [859, 77] width 9 height 20
click at [787, 151] on div "Yes" at bounding box center [777, 152] width 154 height 12
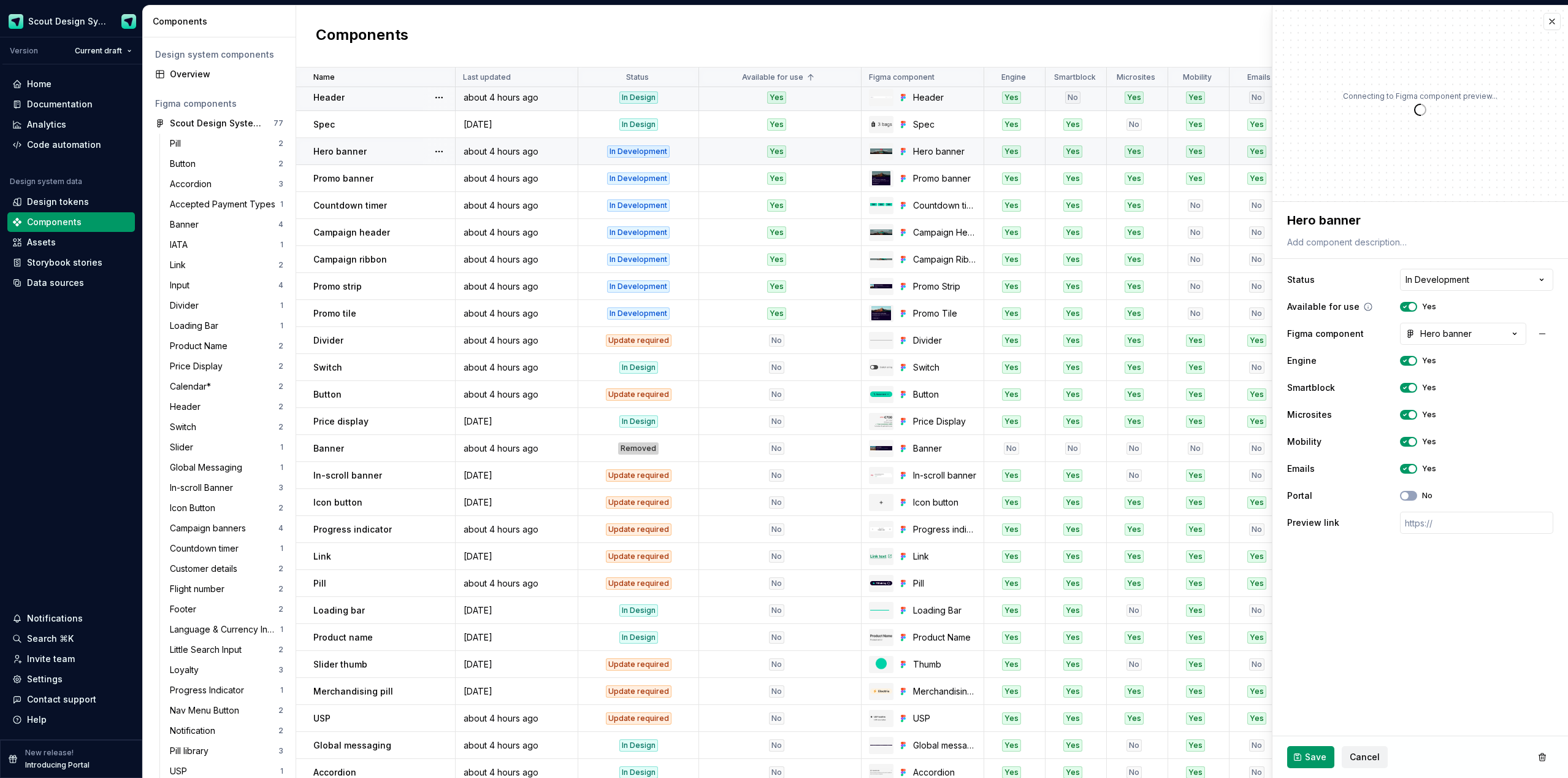
click at [1411, 308] on span "button" at bounding box center [1412, 307] width 8 height 8
drag, startPoint x: 1320, startPoint y: 760, endPoint x: 1127, endPoint y: 404, distance: 405.0
click at [1319, 759] on span "Save" at bounding box center [1315, 757] width 21 height 12
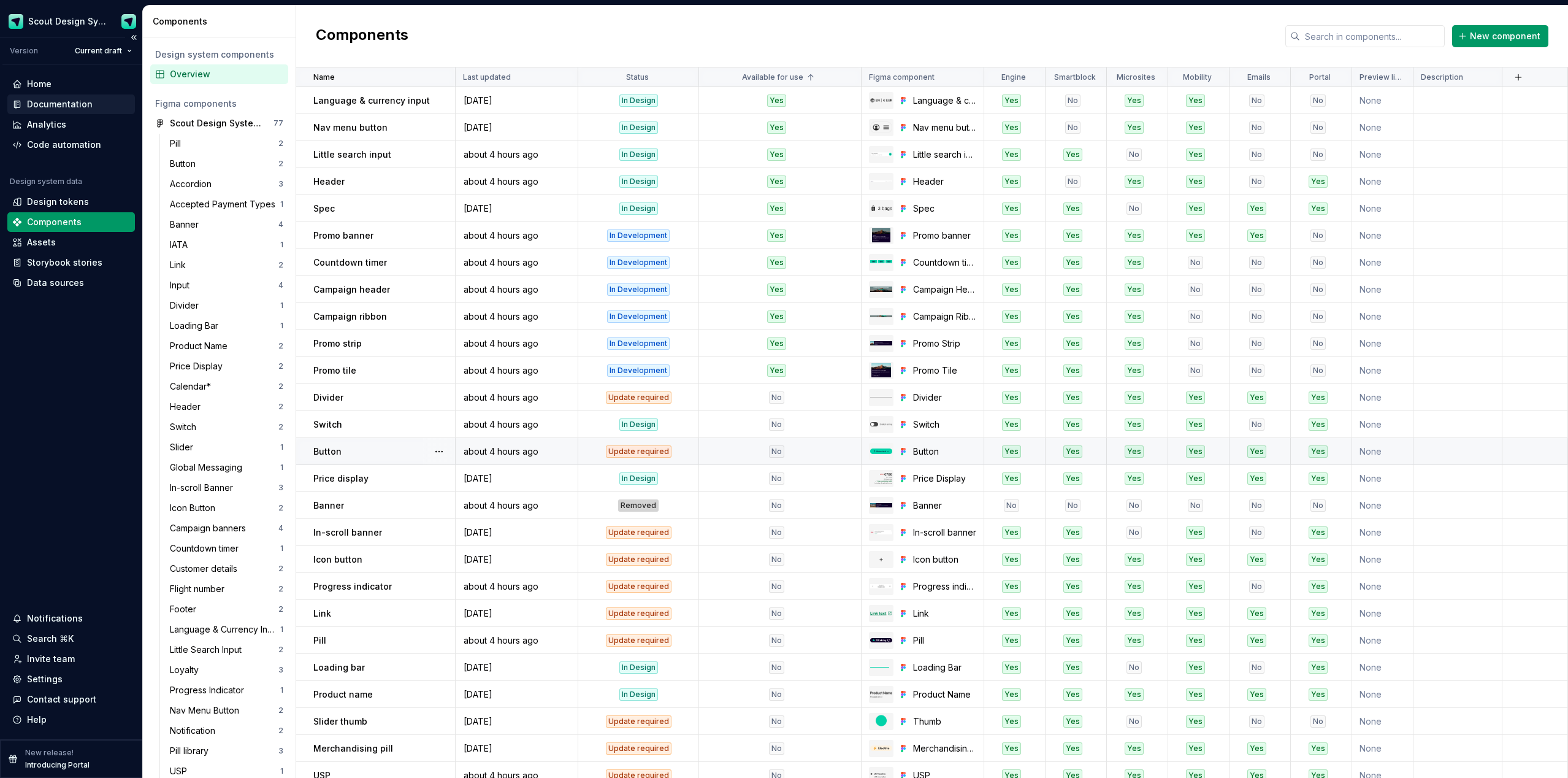
click at [61, 105] on div "Documentation" at bounding box center [59, 105] width 66 height 12
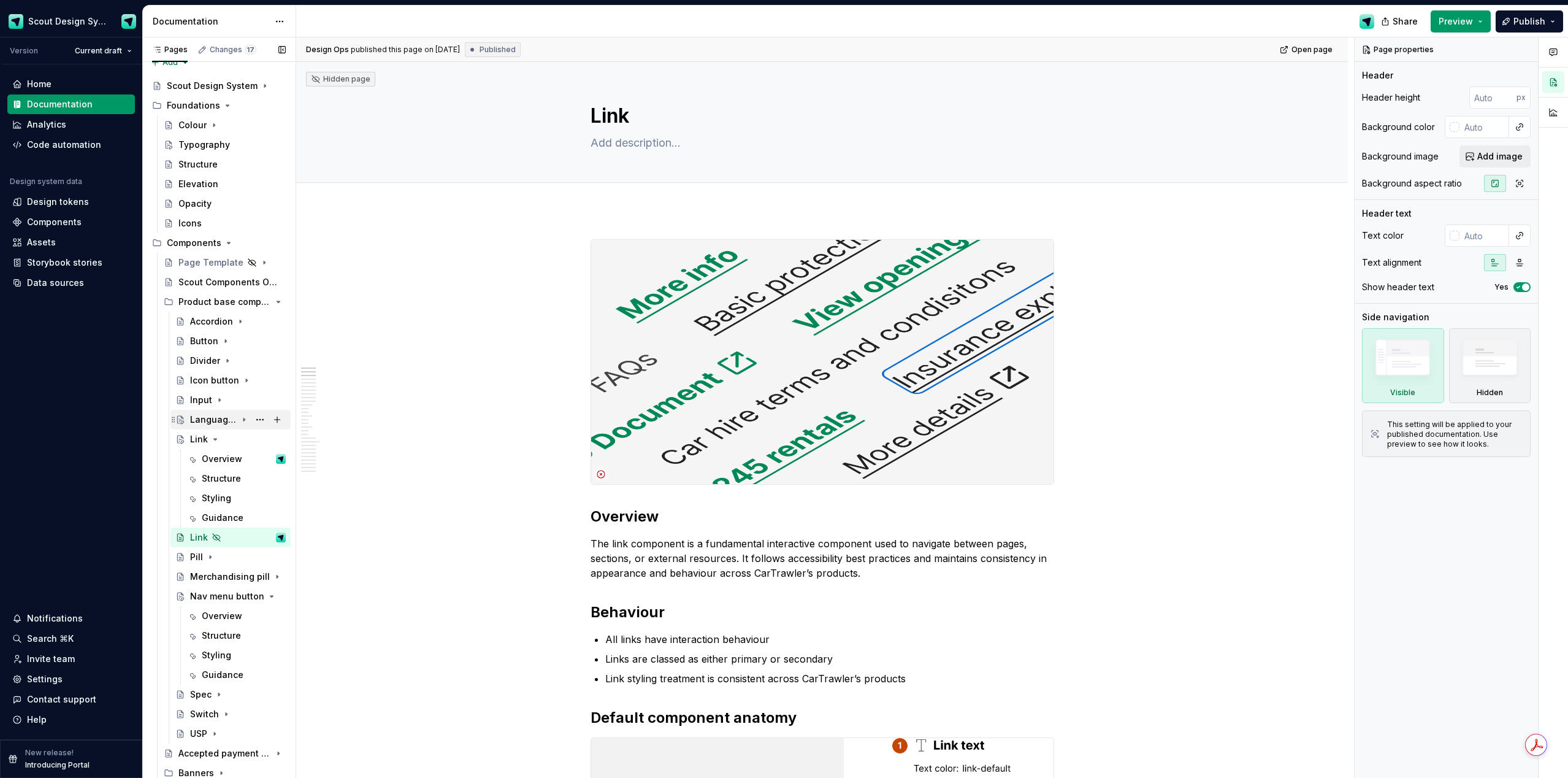
scroll to position [14, 0]
click at [191, 436] on div "Link" at bounding box center [199, 438] width 18 height 12
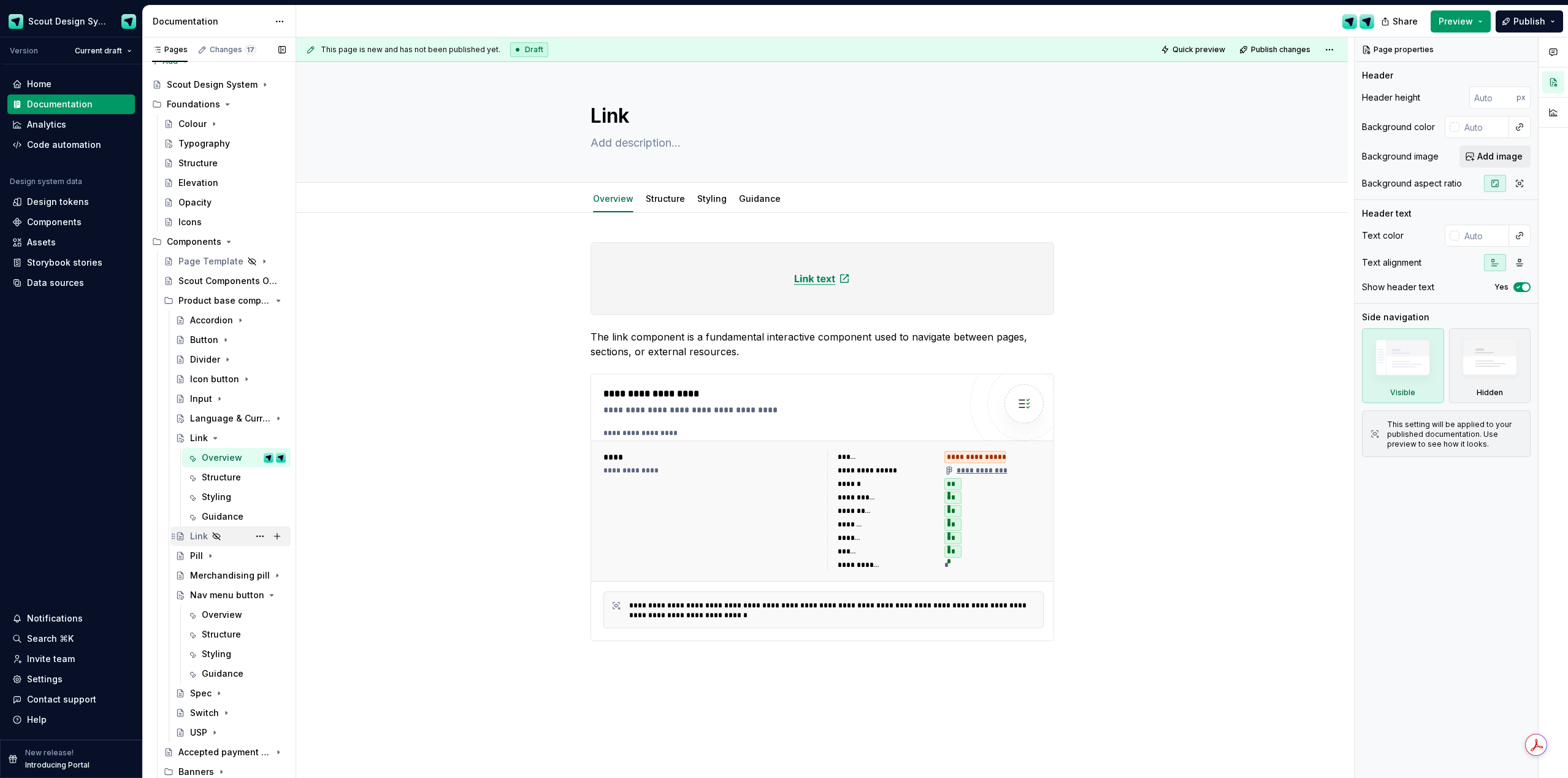
click at [200, 536] on div "Link" at bounding box center [199, 536] width 18 height 12
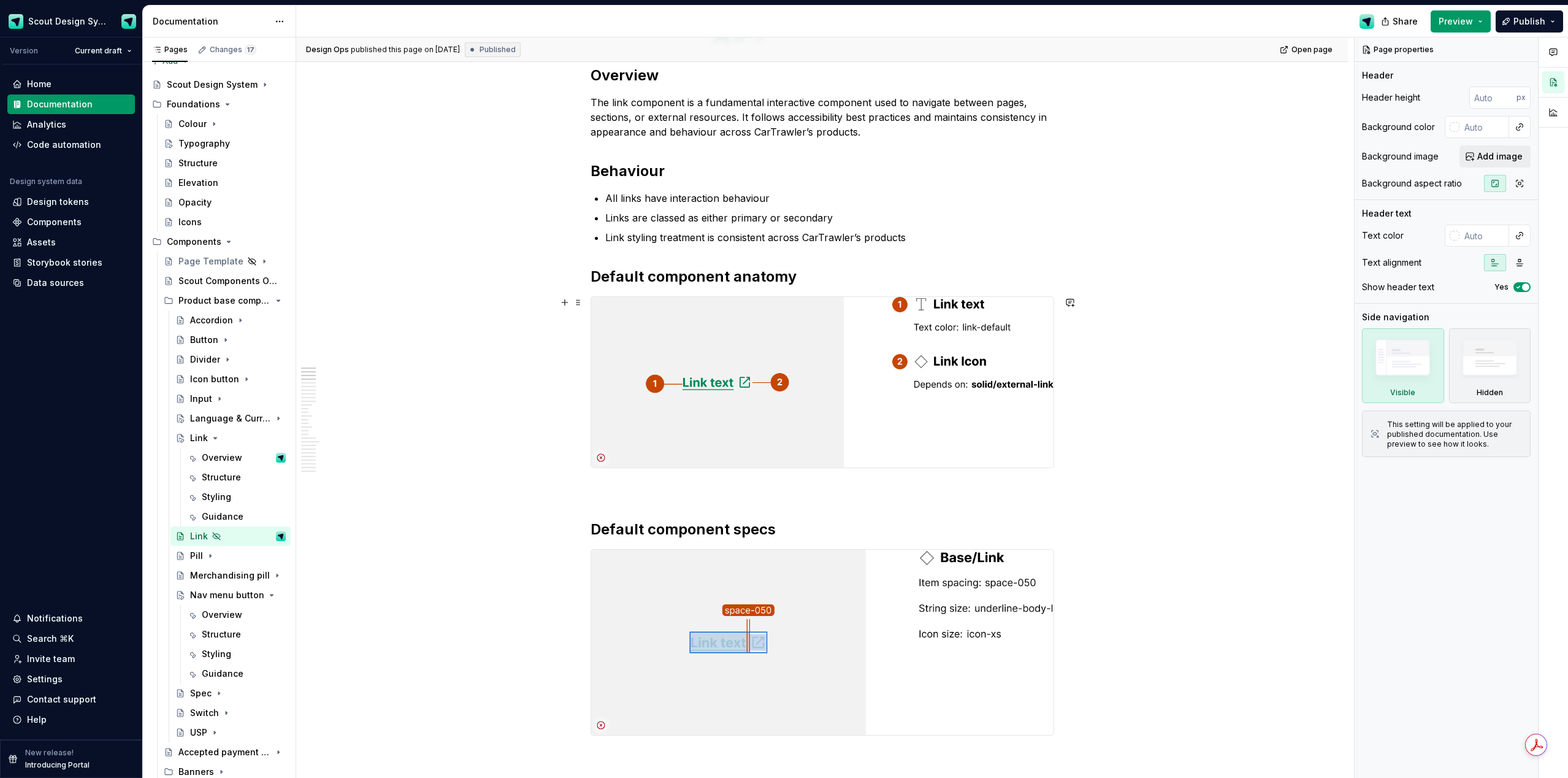
scroll to position [445, 0]
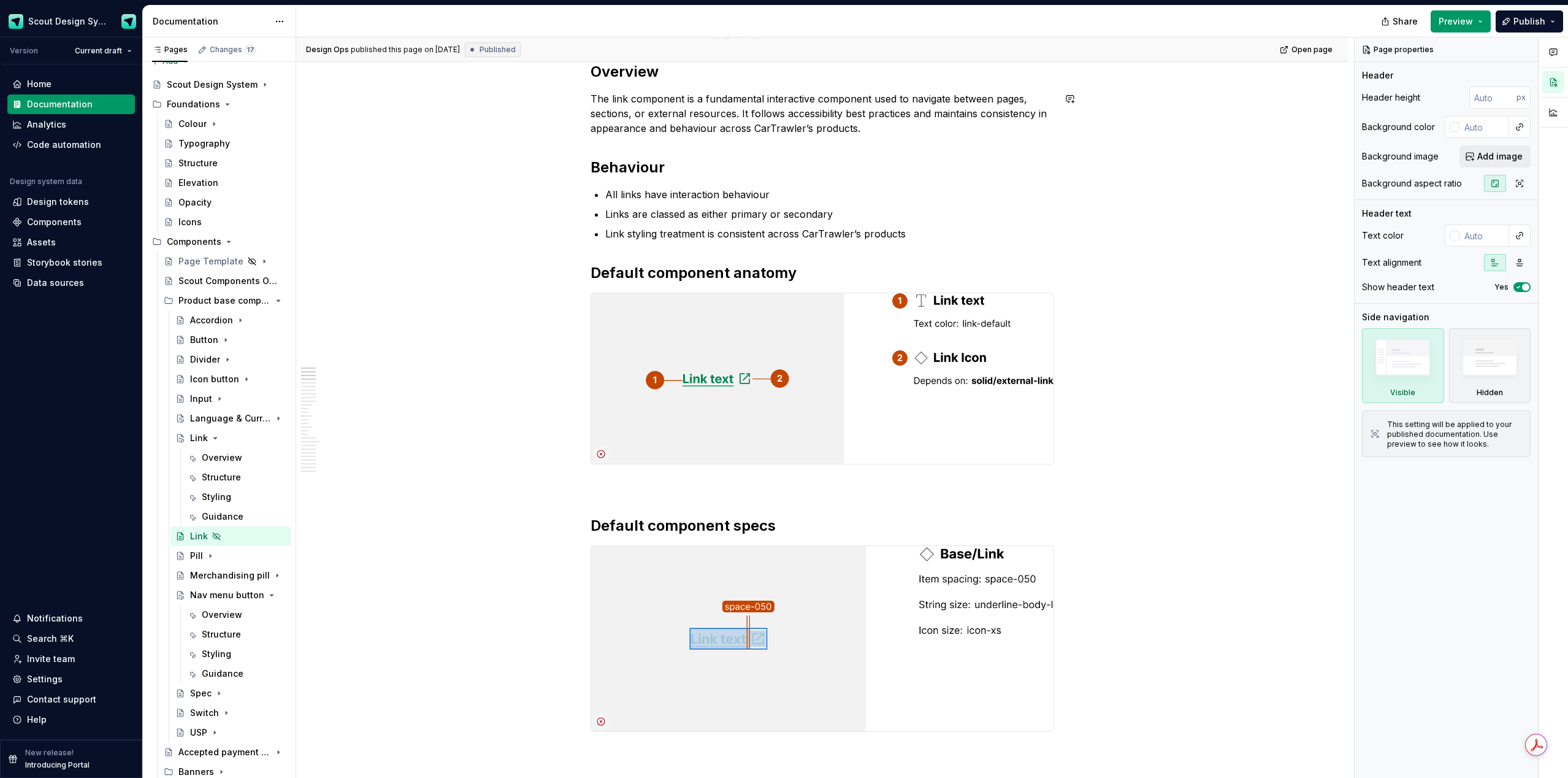
type textarea "*"
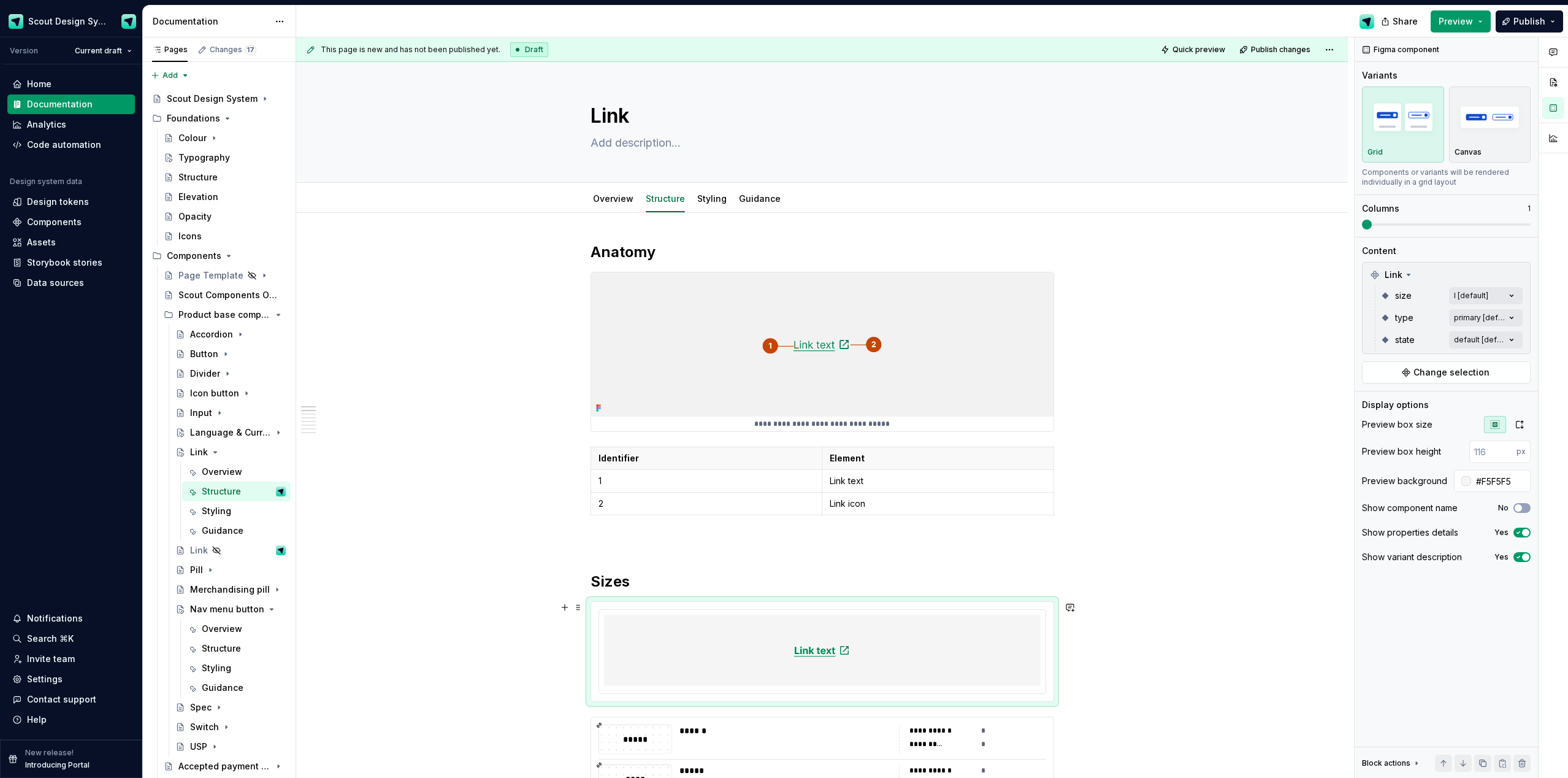
drag, startPoint x: 905, startPoint y: 629, endPoint x: 1019, endPoint y: 593, distance: 119.5
click at [905, 629] on div at bounding box center [823, 649] width 437 height 71
click at [1466, 374] on span "Change selection" at bounding box center [1451, 372] width 76 height 12
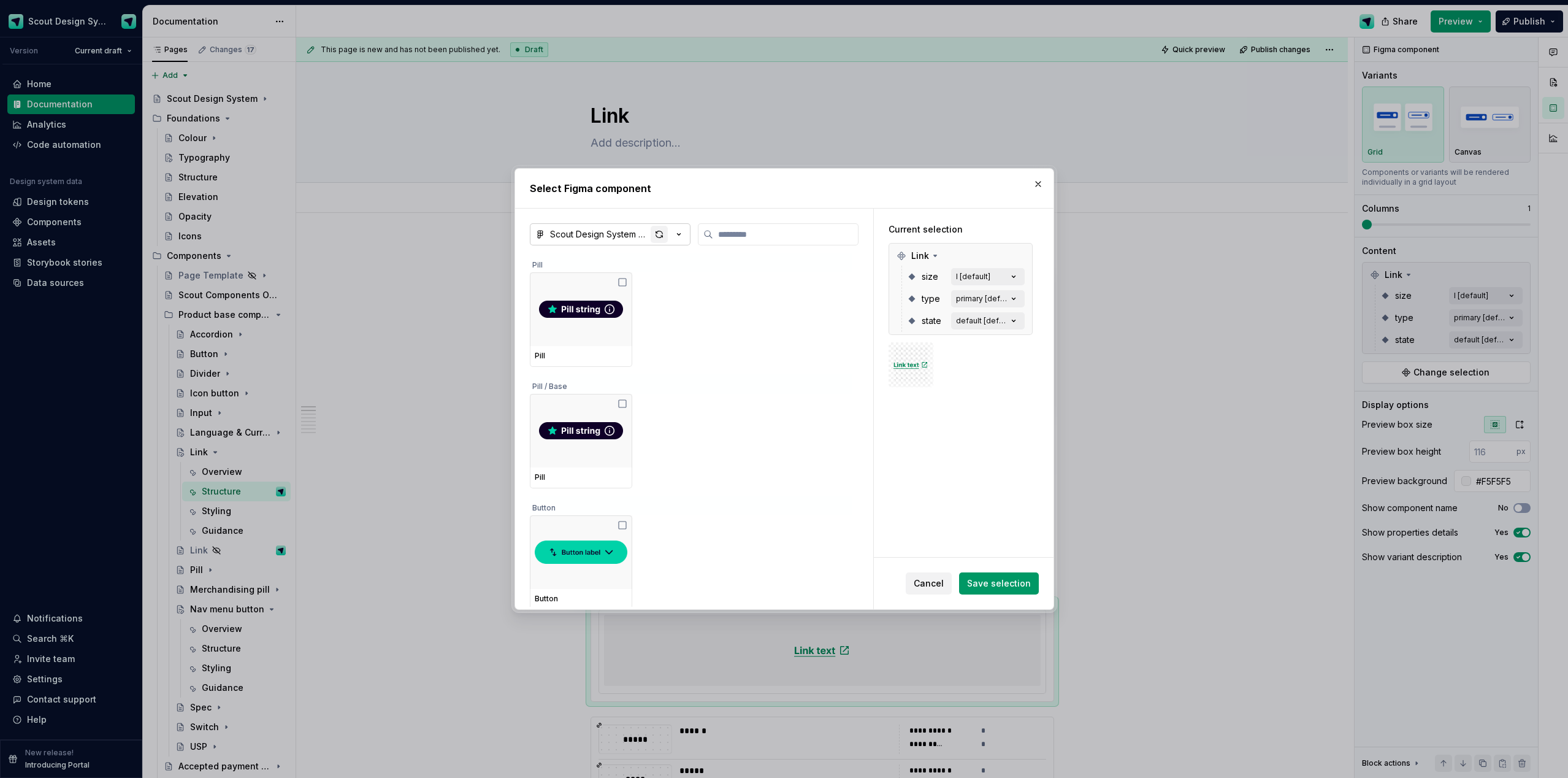
click at [651, 234] on div "button" at bounding box center [660, 234] width 17 height 17
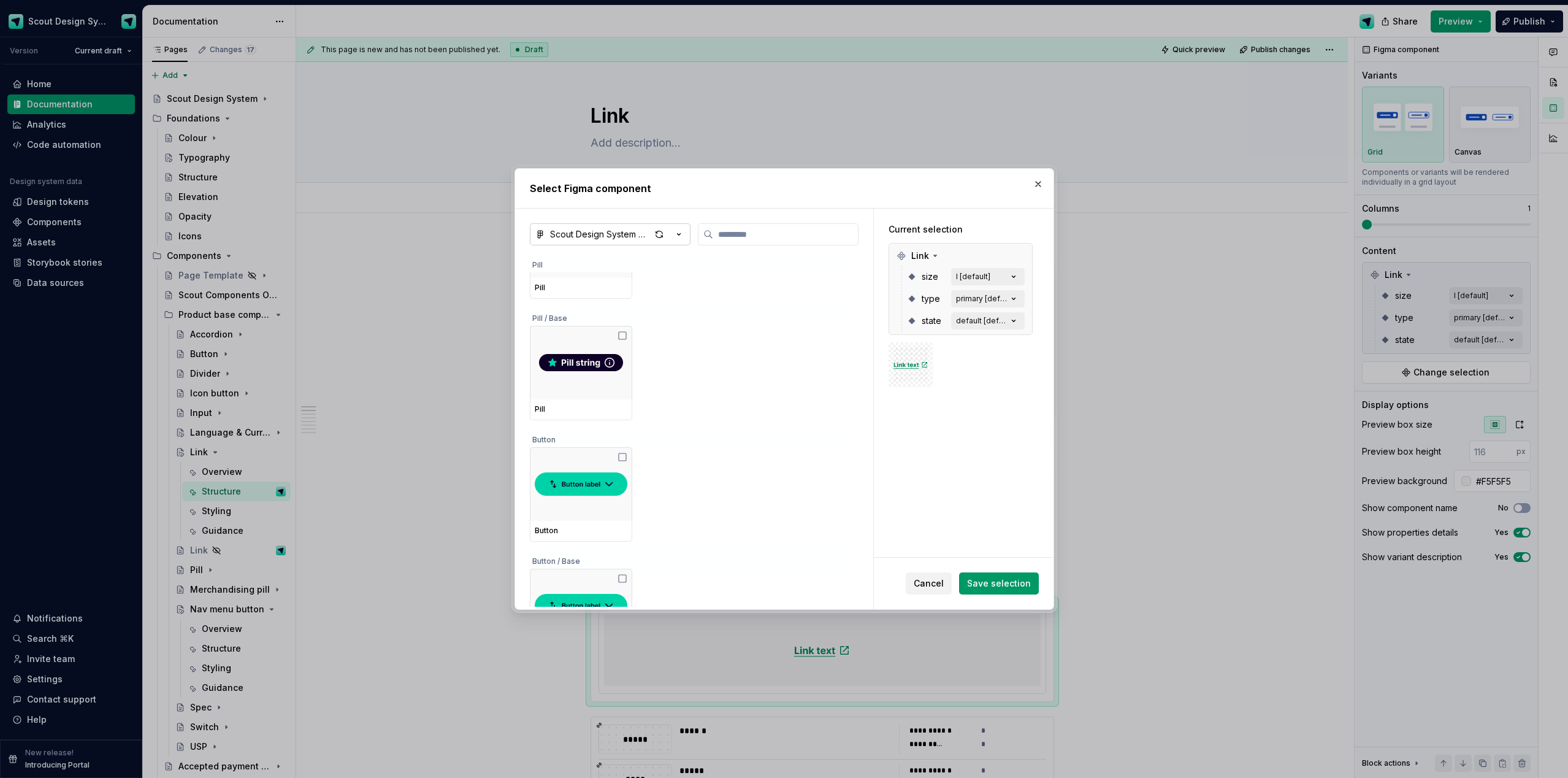
type textarea "*"
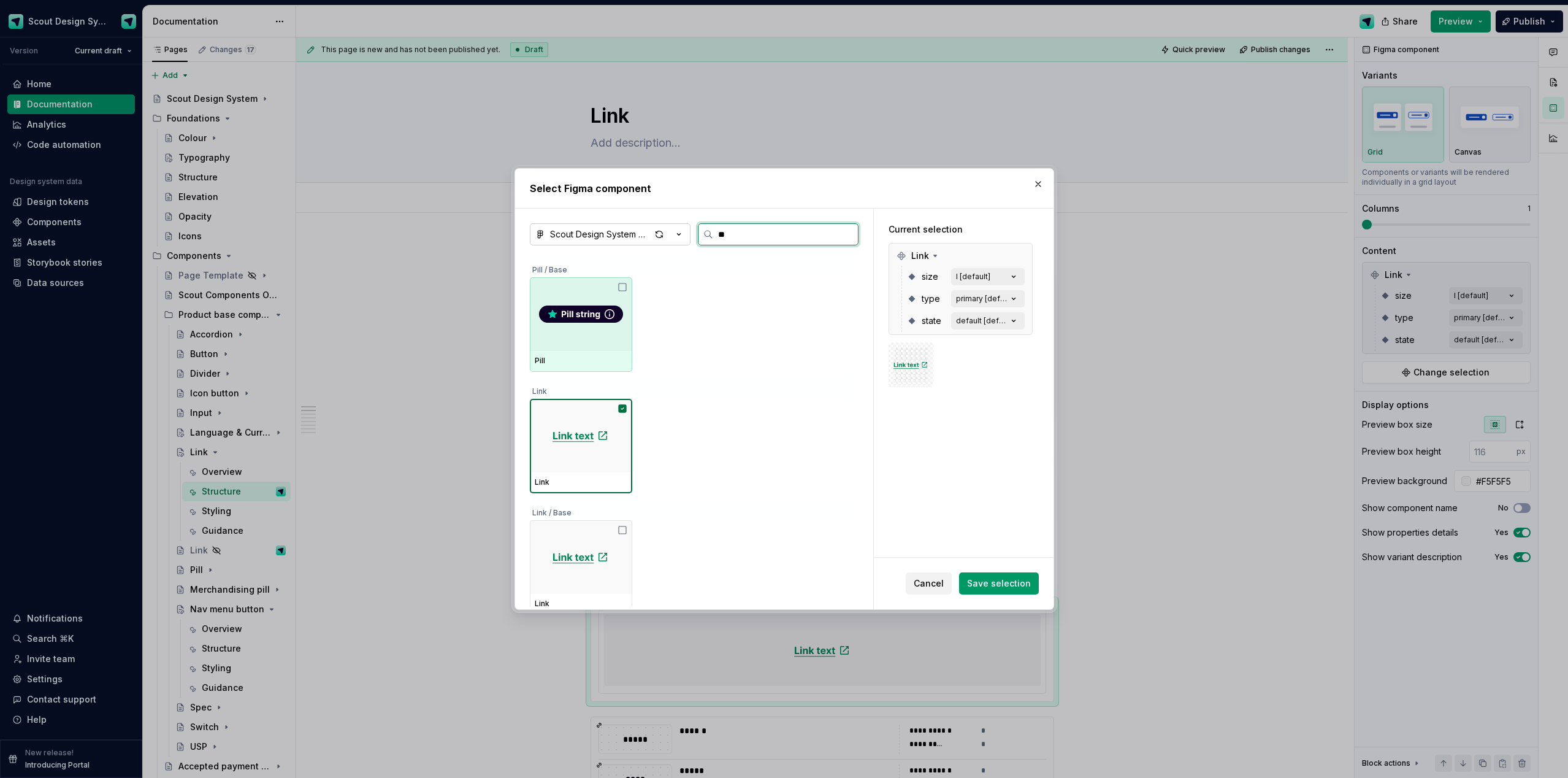
scroll to position [111, 0]
type input "****"
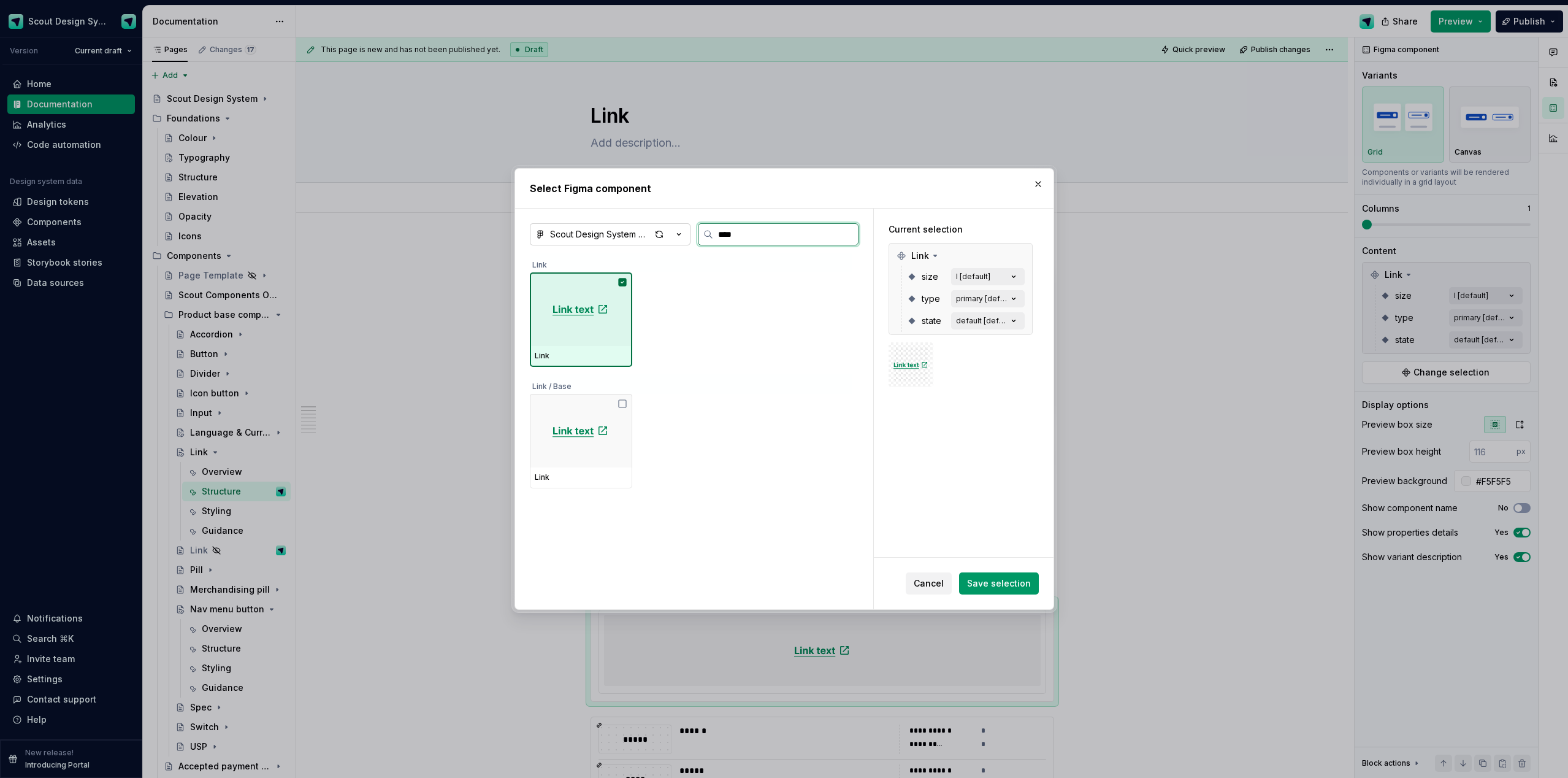
click at [623, 308] on div at bounding box center [581, 309] width 103 height 74
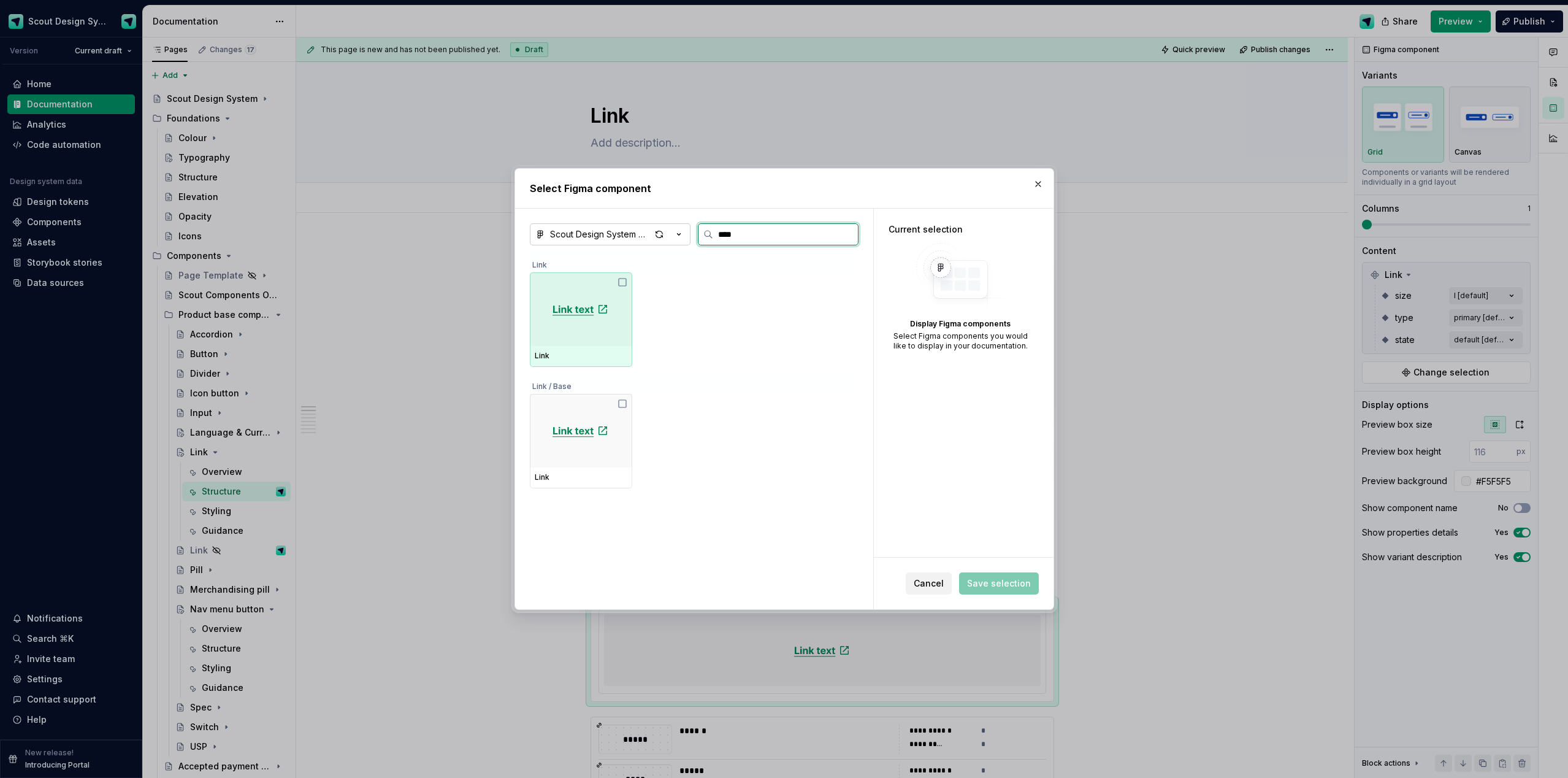
click at [619, 336] on div at bounding box center [581, 309] width 103 height 74
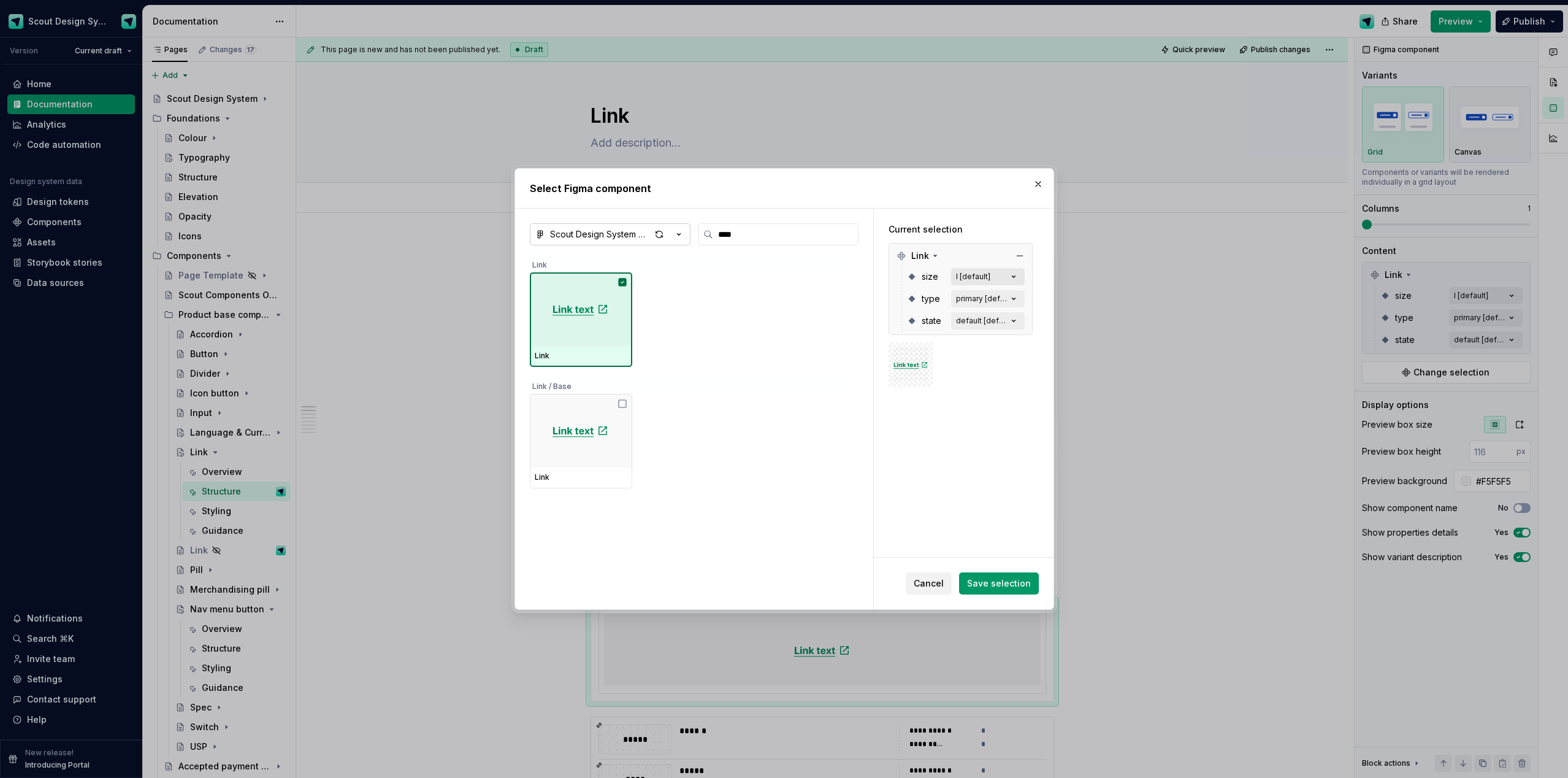
click at [1020, 278] on icon "button" at bounding box center [1014, 277] width 12 height 12
drag, startPoint x: 1002, startPoint y: 589, endPoint x: 1284, endPoint y: 404, distance: 337.3
click at [1002, 589] on span "Save selection" at bounding box center [999, 584] width 63 height 12
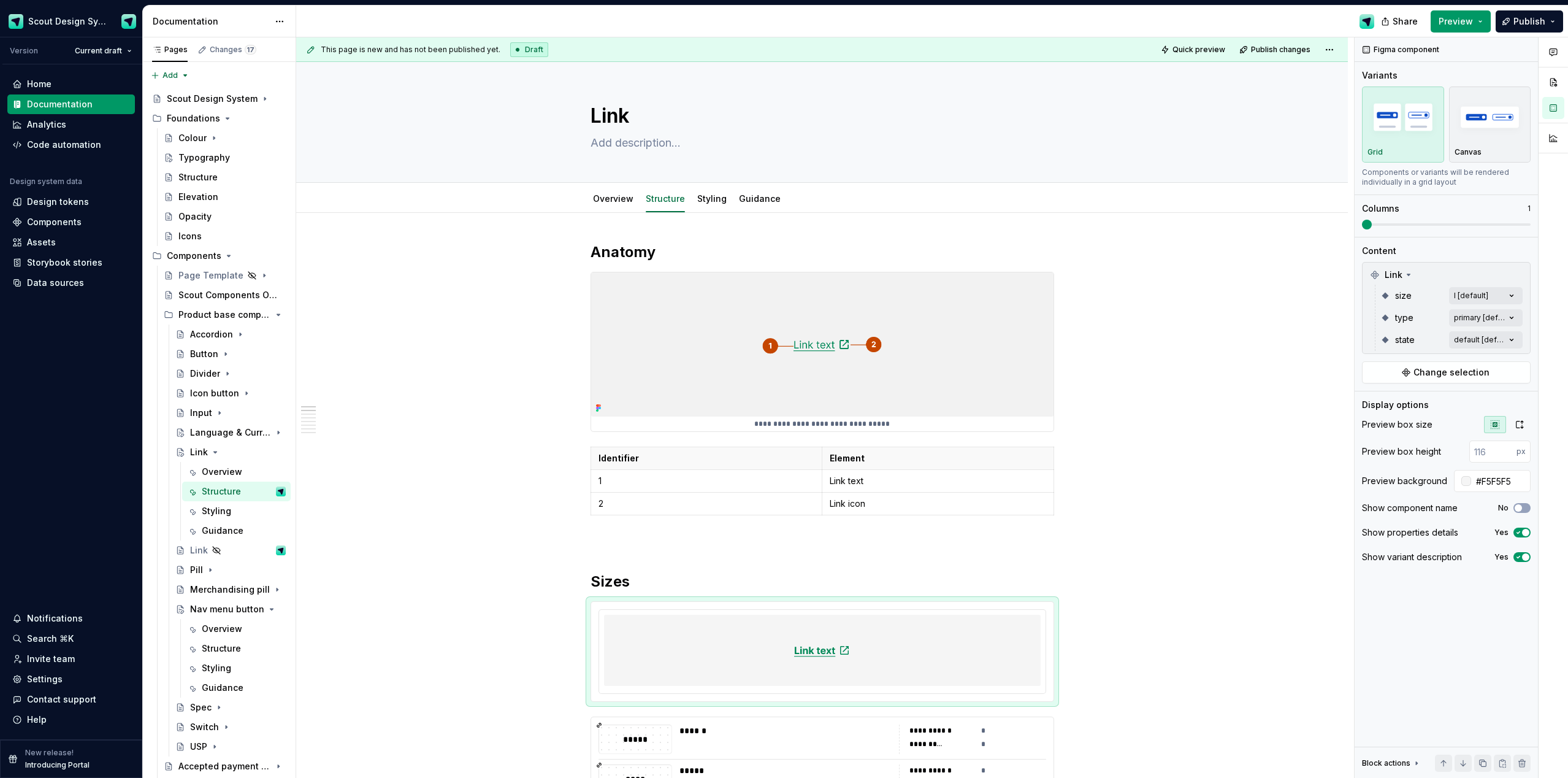
click at [1512, 296] on div "Comments Open comments No comments yet Select ‘Comment’ from the block context …" at bounding box center [1461, 408] width 213 height 741
click at [1447, 256] on div "Comments Open comments No comments yet Select ‘Comment’ from the block context …" at bounding box center [1461, 408] width 213 height 741
type textarea "*"
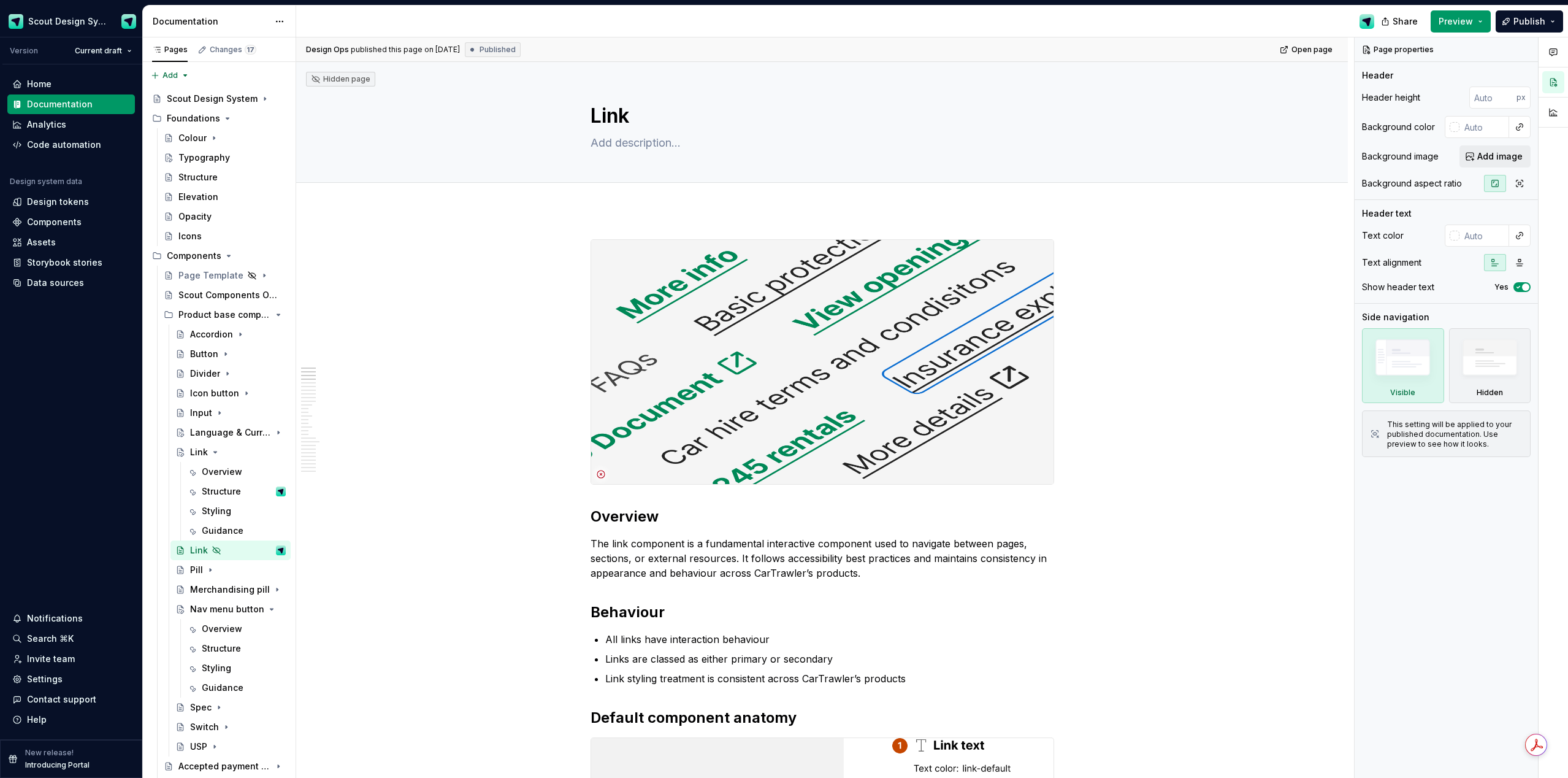
scroll to position [445, 0]
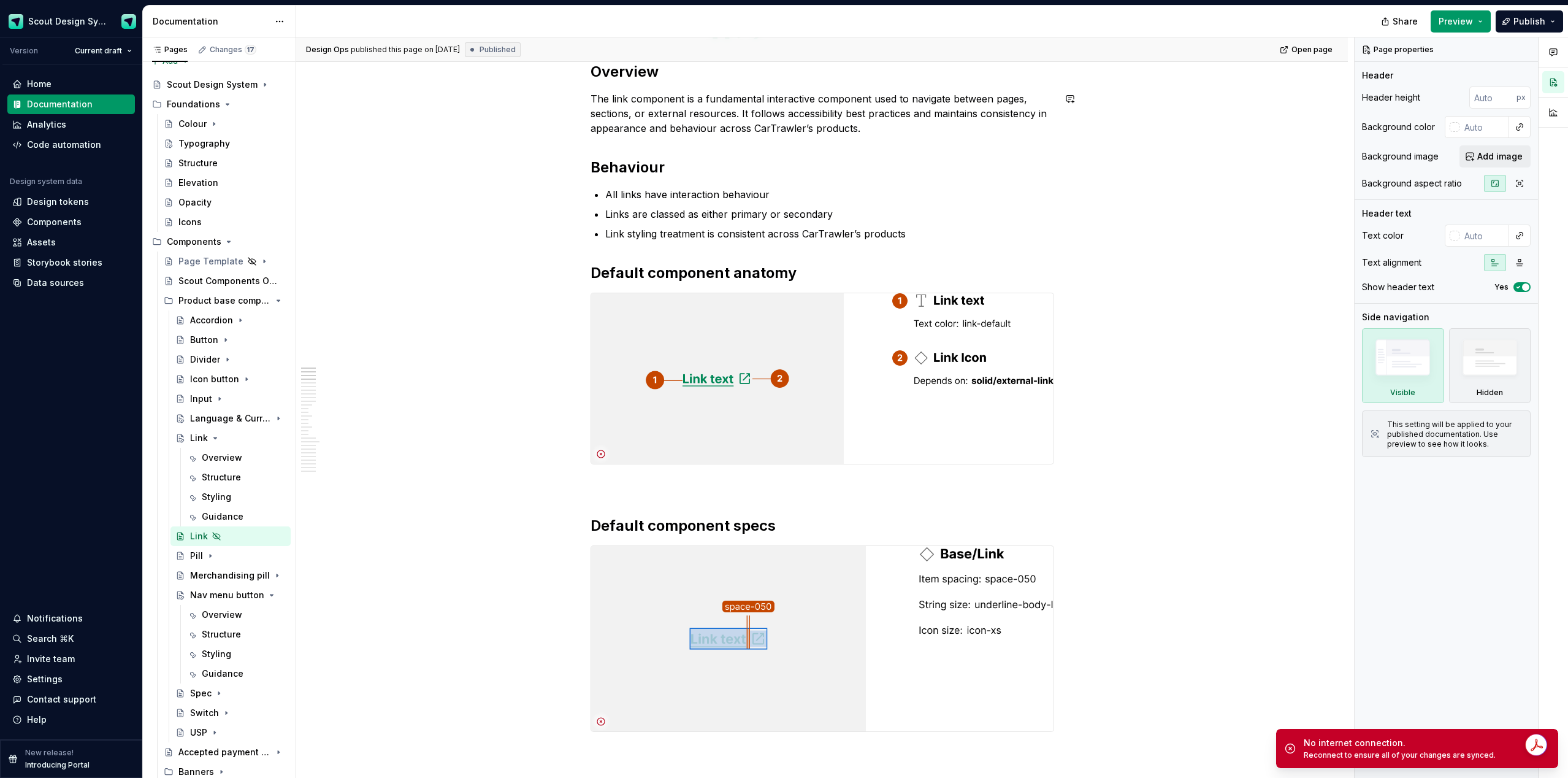
type textarea "*"
